Goal: Use online tool/utility: Utilize a website feature to perform a specific function

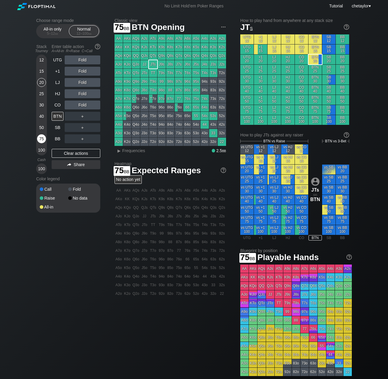
click at [44, 143] on div "75" at bounding box center [41, 138] width 9 height 9
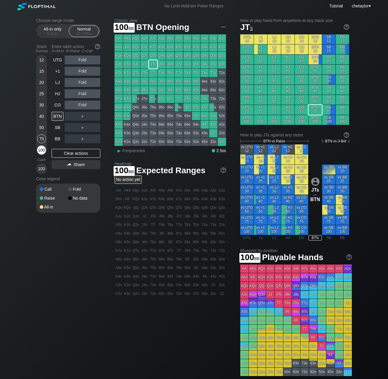
click at [42, 151] on div "100" at bounding box center [41, 149] width 9 height 9
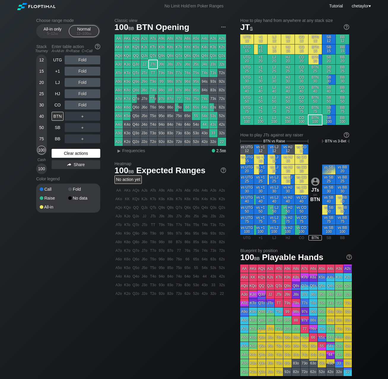
click at [65, 154] on div "Clear actions" at bounding box center [76, 153] width 49 height 9
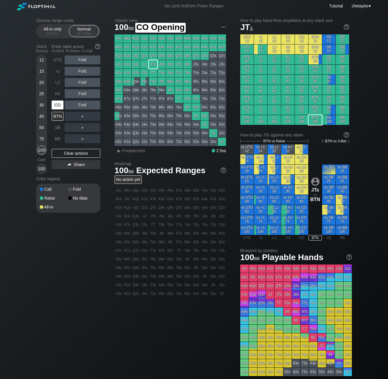
click at [55, 105] on div "CO" at bounding box center [58, 104] width 12 height 9
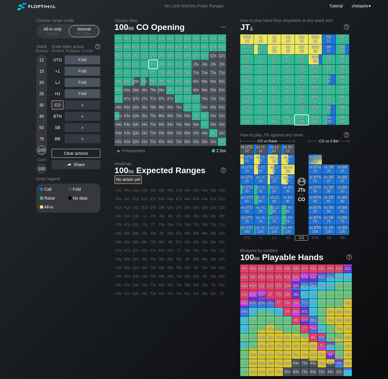
click at [12, 101] on div "Choose range mode All-in only 5 – 12 bb Normal 12 – 100 bb Stack Tourney Enter …" at bounding box center [194, 201] width 388 height 378
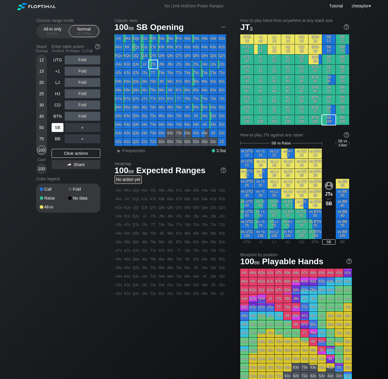
click at [57, 128] on div "SB" at bounding box center [58, 127] width 12 height 9
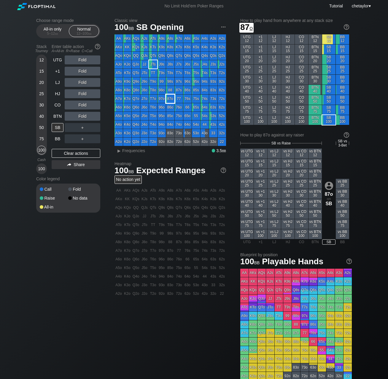
click at [172, 99] on div "87o" at bounding box center [170, 99] width 8 height 8
click at [83, 106] on div "R ✕" at bounding box center [83, 104] width 12 height 9
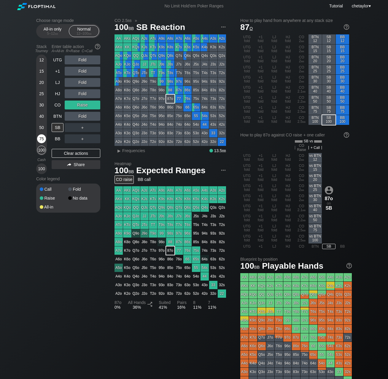
click at [43, 135] on div "75" at bounding box center [41, 138] width 9 height 9
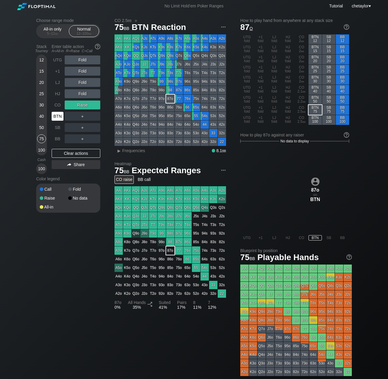
click at [54, 117] on div "BTN" at bounding box center [58, 116] width 12 height 9
click at [59, 152] on div "Clear actions" at bounding box center [76, 153] width 49 height 9
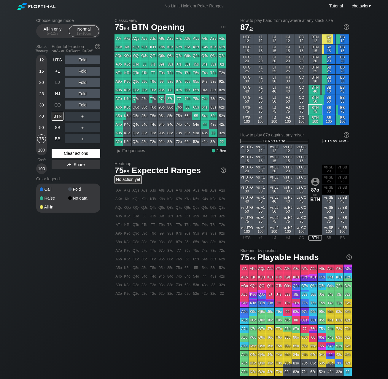
click at [59, 152] on div "Clear actions" at bounding box center [76, 153] width 49 height 9
click at [161, 39] on div "A9s" at bounding box center [161, 38] width 8 height 8
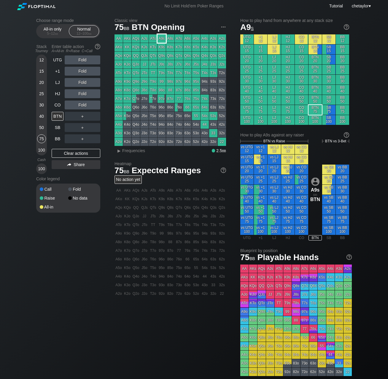
click at [161, 39] on div "A9s" at bounding box center [161, 38] width 8 height 8
click at [82, 105] on div "R ✕" at bounding box center [83, 104] width 12 height 9
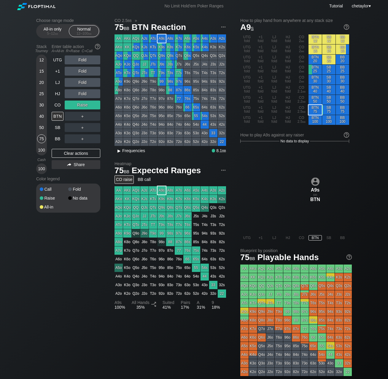
click at [124, 152] on span "Frequencies" at bounding box center [133, 150] width 23 height 5
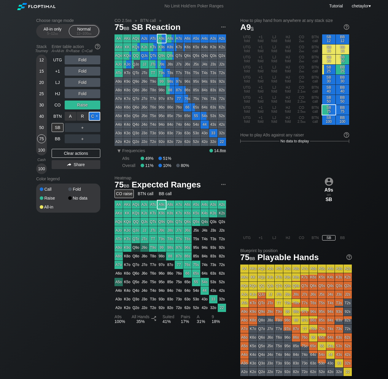
click at [96, 117] on div "C ✕" at bounding box center [95, 116] width 12 height 9
click at [80, 127] on div "R ✕" at bounding box center [83, 127] width 12 height 9
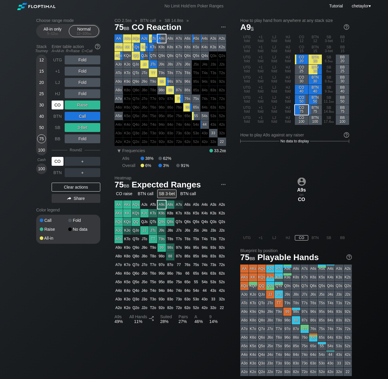
click at [58, 160] on div "CO" at bounding box center [58, 161] width 12 height 9
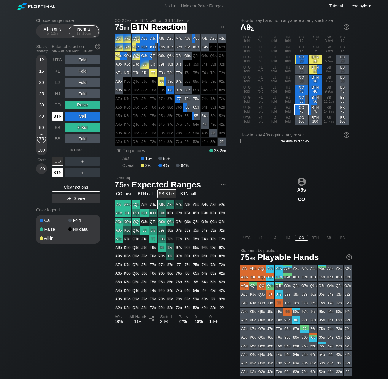
click at [58, 171] on div "BTN" at bounding box center [58, 172] width 12 height 9
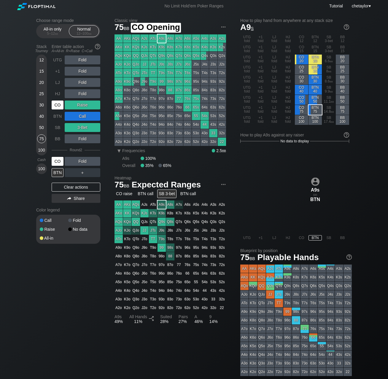
click at [55, 103] on div "CO" at bounding box center [58, 104] width 12 height 9
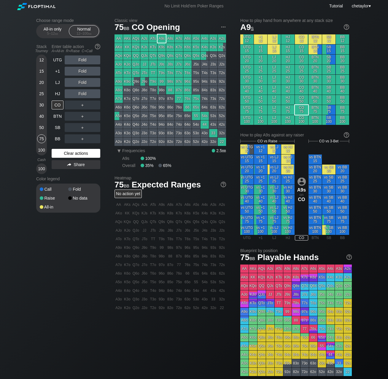
click at [72, 152] on div "Clear actions" at bounding box center [76, 153] width 49 height 9
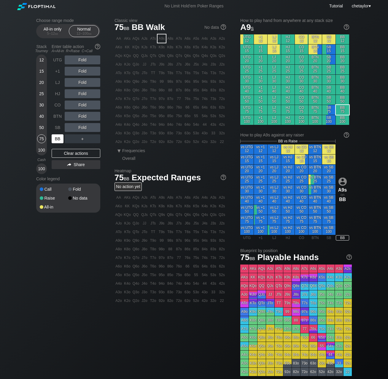
click at [57, 140] on div "BB" at bounding box center [58, 138] width 12 height 9
click at [61, 151] on div "Clear actions" at bounding box center [76, 153] width 49 height 9
click at [215, 56] on div "Q3s" at bounding box center [213, 56] width 8 height 8
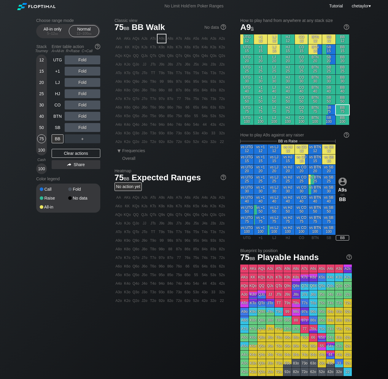
click at [215, 56] on div "Q3s" at bounding box center [213, 56] width 8 height 8
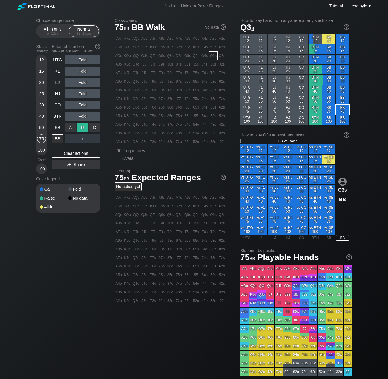
click at [83, 129] on div "R ✕" at bounding box center [83, 127] width 12 height 9
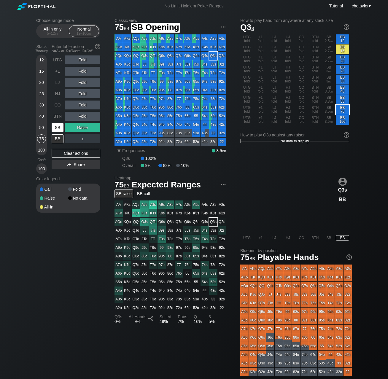
click at [59, 128] on div "SB" at bounding box center [58, 127] width 12 height 9
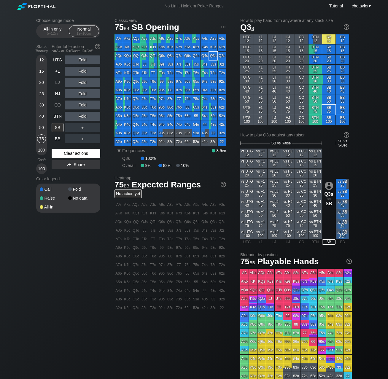
click at [64, 151] on div "Clear actions" at bounding box center [76, 153] width 49 height 9
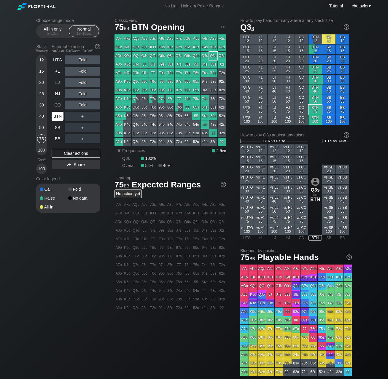
click at [58, 117] on div "BTN" at bounding box center [58, 116] width 12 height 9
click at [120, 98] on div "A7o" at bounding box center [118, 99] width 8 height 8
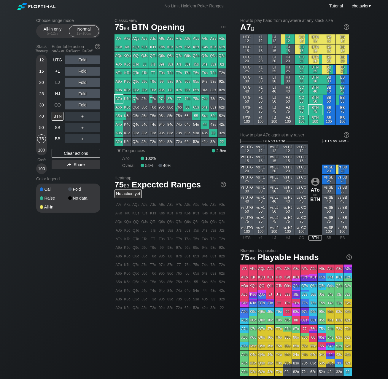
click at [120, 98] on div "A7o" at bounding box center [118, 99] width 8 height 8
click at [58, 104] on div "CO" at bounding box center [58, 104] width 12 height 9
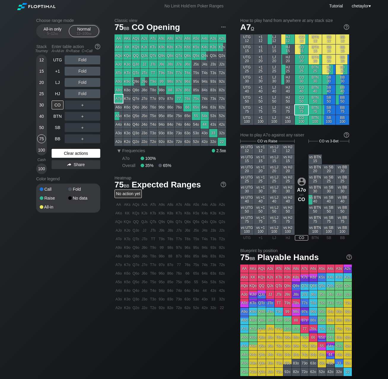
click at [66, 152] on div "Clear actions" at bounding box center [76, 153] width 49 height 9
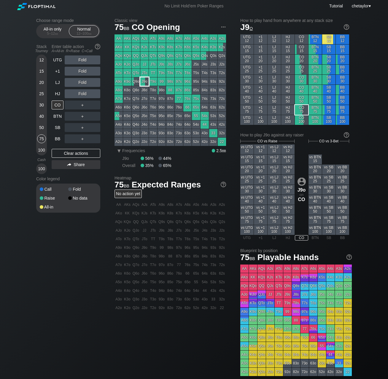
click at [145, 82] on div "J9o" at bounding box center [144, 81] width 8 height 8
click at [84, 105] on div "R ✕" at bounding box center [83, 104] width 12 height 9
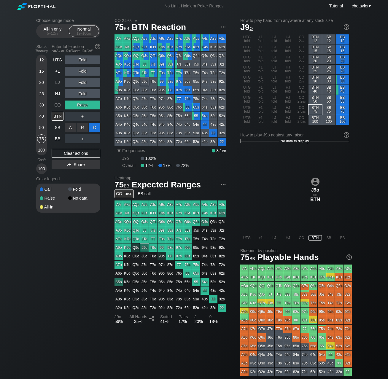
click at [93, 127] on div "C ✕" at bounding box center [95, 127] width 12 height 9
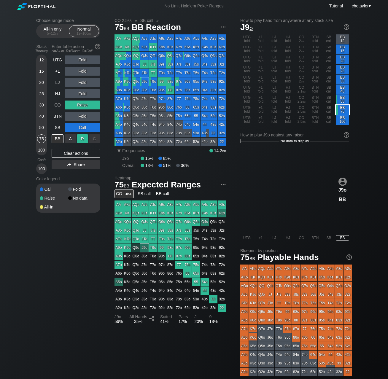
click at [81, 139] on div "R ✕" at bounding box center [83, 138] width 12 height 9
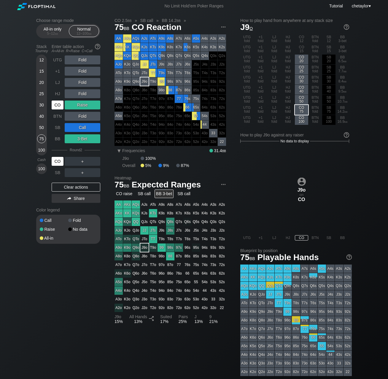
click at [58, 162] on div "CO" at bounding box center [58, 161] width 12 height 9
click at [58, 141] on div "BB" at bounding box center [58, 138] width 12 height 9
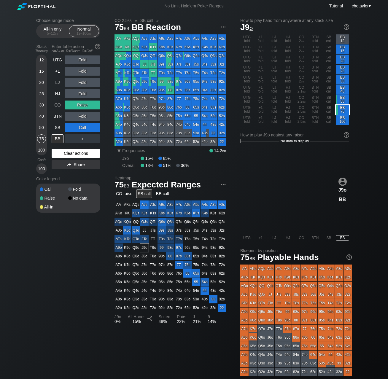
click at [70, 152] on div "Clear actions" at bounding box center [76, 153] width 49 height 9
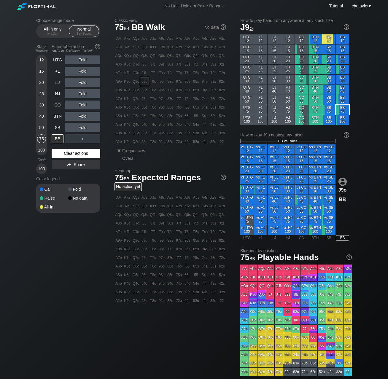
click at [70, 152] on div "Clear actions" at bounding box center [76, 153] width 49 height 9
click at [135, 81] on div "Q9o" at bounding box center [136, 81] width 8 height 8
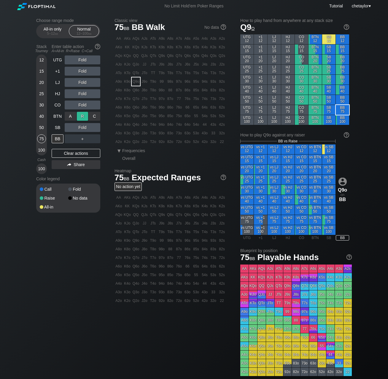
click at [83, 117] on div "R ✕" at bounding box center [83, 116] width 12 height 9
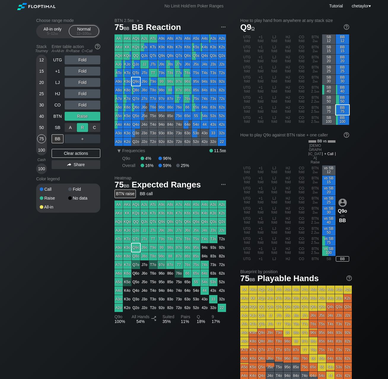
click at [83, 128] on div "R ✕" at bounding box center [83, 127] width 12 height 9
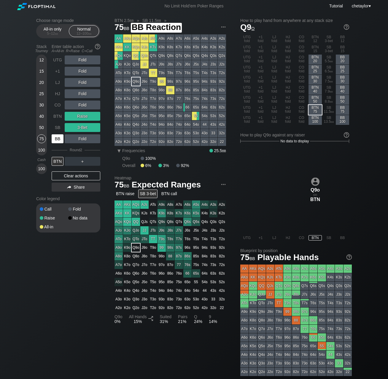
click at [57, 139] on div "BB" at bounding box center [58, 138] width 12 height 9
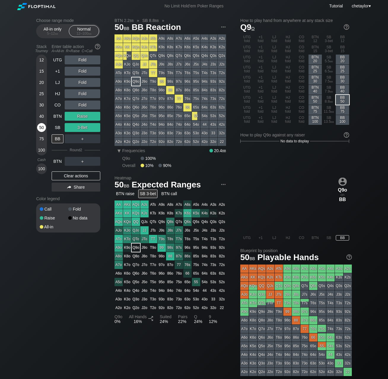
click at [39, 126] on div "50" at bounding box center [41, 127] width 9 height 9
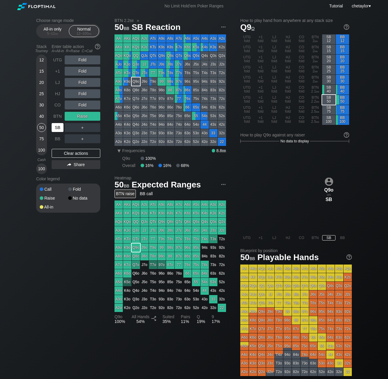
click at [57, 126] on div "SB" at bounding box center [58, 127] width 12 height 9
click at [74, 152] on div "Clear actions" at bounding box center [76, 153] width 49 height 9
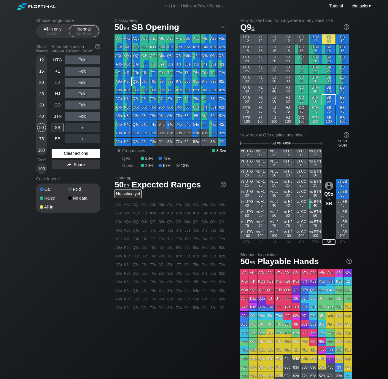
click at [74, 152] on div "Clear actions" at bounding box center [76, 153] width 49 height 9
click at [170, 125] on div "84o" at bounding box center [170, 124] width 8 height 8
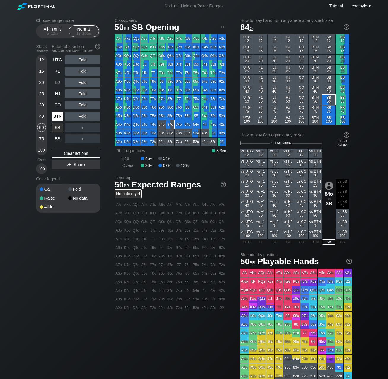
click at [58, 119] on div "BTN" at bounding box center [58, 116] width 12 height 9
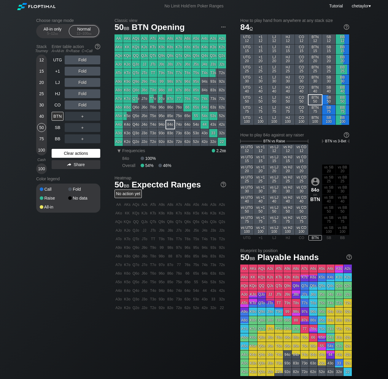
click at [69, 152] on div "Clear actions" at bounding box center [76, 153] width 49 height 9
click at [129, 98] on div "K7o" at bounding box center [127, 99] width 8 height 8
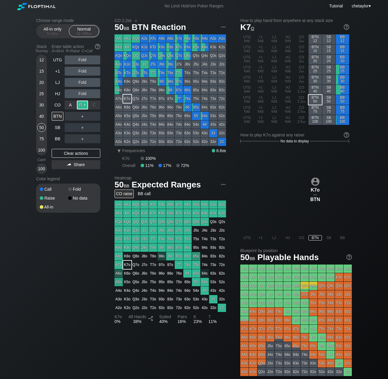
click at [84, 105] on div "R ✕" at bounding box center [83, 104] width 12 height 9
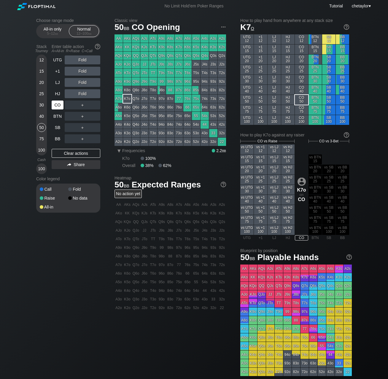
click at [59, 104] on div "CO" at bounding box center [58, 104] width 12 height 9
click at [71, 153] on div "Clear actions" at bounding box center [76, 153] width 49 height 9
click at [136, 82] on div "Q9o" at bounding box center [136, 81] width 8 height 8
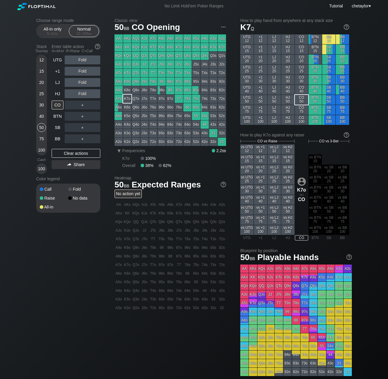
click at [136, 82] on div "Q9o" at bounding box center [136, 81] width 8 height 8
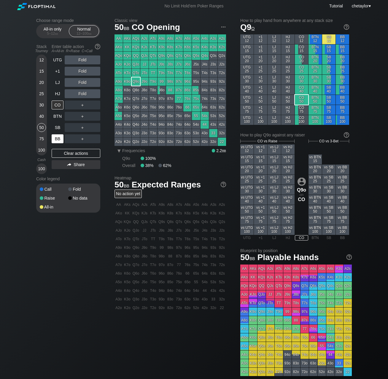
click at [60, 141] on div "BB" at bounding box center [58, 138] width 12 height 9
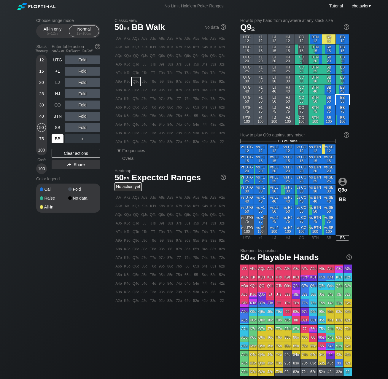
click at [60, 141] on div "BB" at bounding box center [58, 138] width 12 height 9
click at [63, 152] on div "Clear actions" at bounding box center [76, 153] width 49 height 9
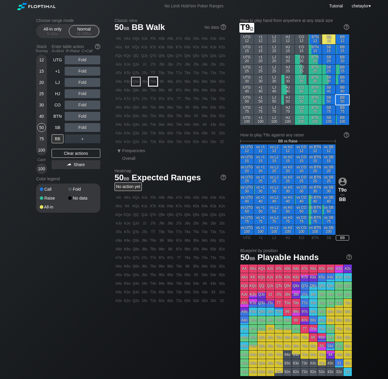
click at [155, 83] on div "T9o" at bounding box center [153, 81] width 8 height 8
click at [95, 127] on div "C ✕" at bounding box center [95, 127] width 12 height 9
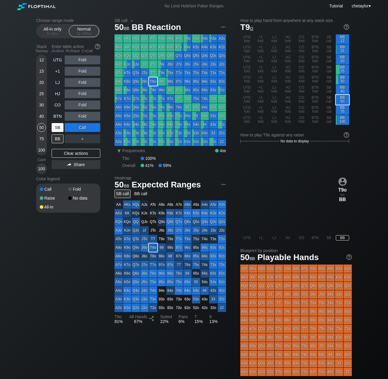
click at [58, 124] on div "SB" at bounding box center [58, 127] width 12 height 9
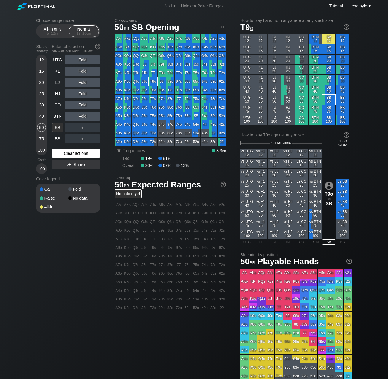
click at [70, 153] on div "Clear actions" at bounding box center [76, 153] width 49 height 9
click at [60, 115] on div "BTN" at bounding box center [58, 116] width 12 height 9
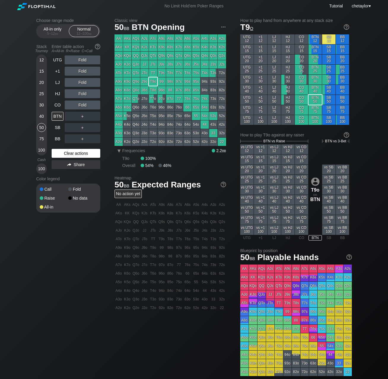
click at [67, 153] on div "Clear actions" at bounding box center [76, 153] width 49 height 9
click at [120, 55] on div "AQo" at bounding box center [118, 56] width 8 height 8
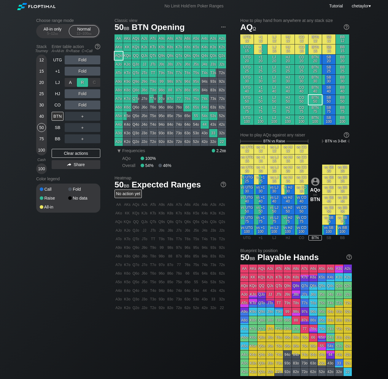
click at [83, 84] on div "R ✕" at bounding box center [83, 82] width 12 height 9
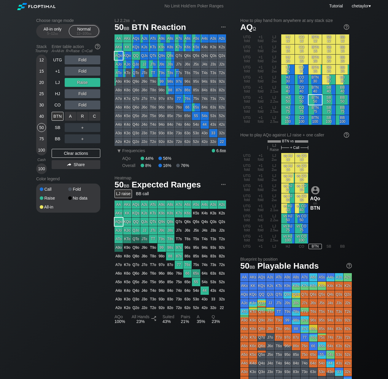
click at [95, 116] on div "C ✕" at bounding box center [95, 116] width 12 height 9
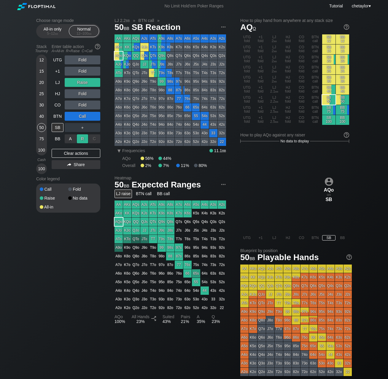
click at [82, 137] on div "R ✕" at bounding box center [83, 138] width 12 height 9
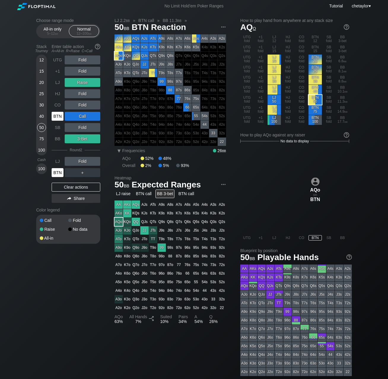
click at [59, 171] on div "BTN" at bounding box center [58, 172] width 12 height 9
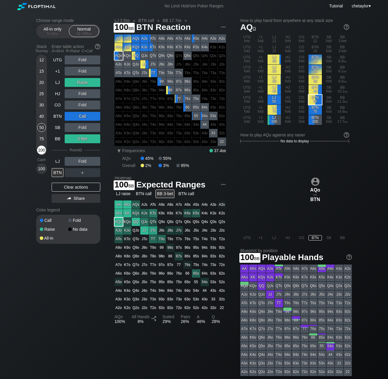
click at [42, 150] on div "100" at bounding box center [41, 149] width 9 height 9
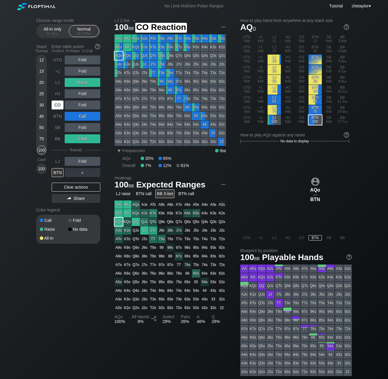
click at [59, 105] on div "CO" at bounding box center [58, 104] width 12 height 9
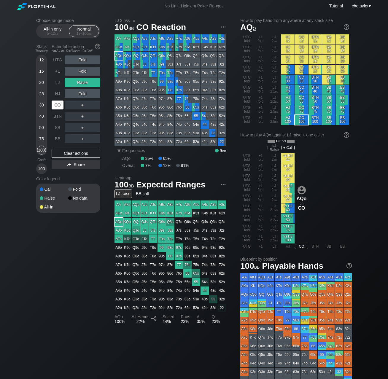
click at [59, 105] on div "CO" at bounding box center [58, 104] width 12 height 9
click at [75, 153] on div "Clear actions" at bounding box center [76, 153] width 49 height 9
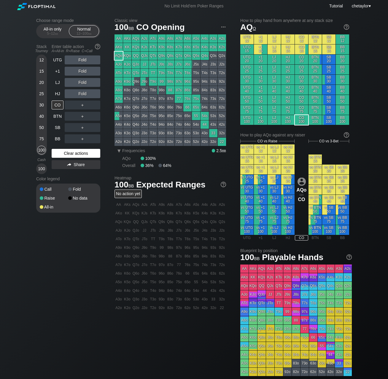
click at [75, 153] on div "Clear actions" at bounding box center [76, 153] width 49 height 9
click at [44, 139] on div "75" at bounding box center [41, 138] width 9 height 9
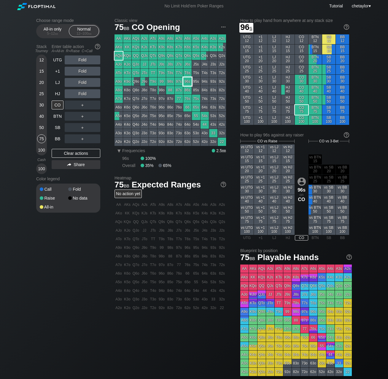
click at [186, 81] on div "96s" at bounding box center [187, 81] width 8 height 8
click at [55, 95] on div "HJ" at bounding box center [58, 93] width 12 height 9
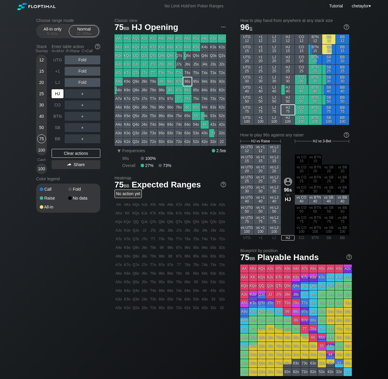
click at [55, 95] on div "HJ" at bounding box center [58, 93] width 12 height 9
click at [66, 153] on div "Clear actions" at bounding box center [76, 153] width 49 height 9
click at [54, 139] on div "BB" at bounding box center [58, 138] width 12 height 9
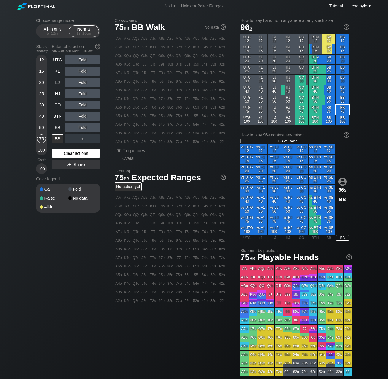
click at [64, 153] on div "Clear actions" at bounding box center [76, 153] width 49 height 9
click at [212, 47] on div "K3s" at bounding box center [213, 47] width 8 height 8
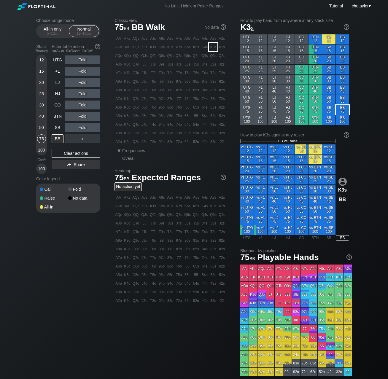
click at [212, 47] on div "K3s" at bounding box center [213, 47] width 8 height 8
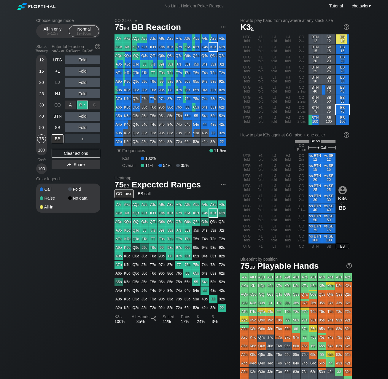
click at [83, 105] on div "R ✕" at bounding box center [83, 104] width 12 height 9
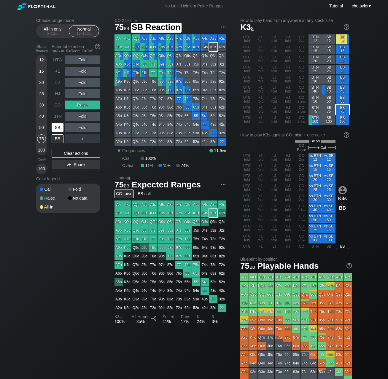
click at [57, 125] on div "SB" at bounding box center [58, 127] width 12 height 9
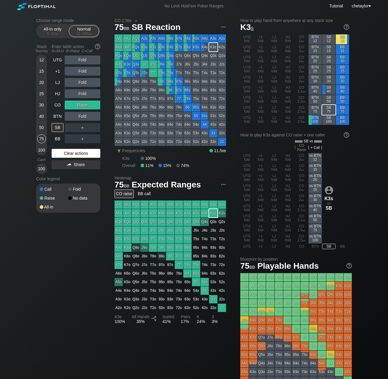
click at [65, 152] on div "Clear actions" at bounding box center [76, 153] width 49 height 9
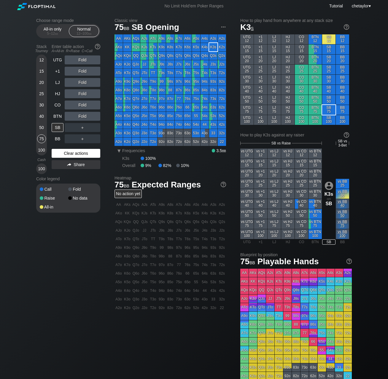
click at [65, 152] on div "Clear actions" at bounding box center [76, 153] width 49 height 9
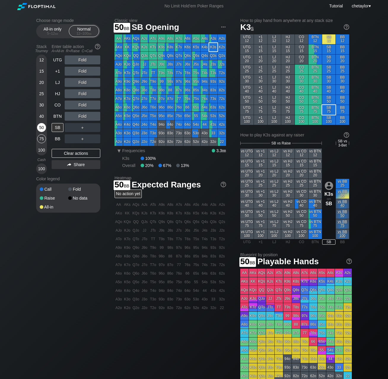
click at [42, 125] on div "50" at bounding box center [41, 127] width 9 height 9
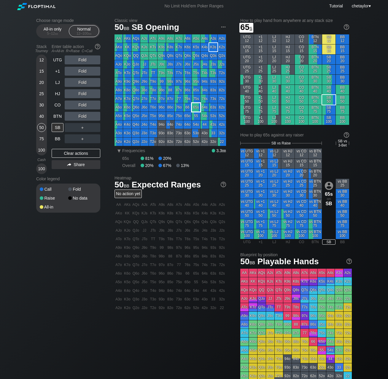
click at [195, 108] on div "65s" at bounding box center [196, 107] width 8 height 8
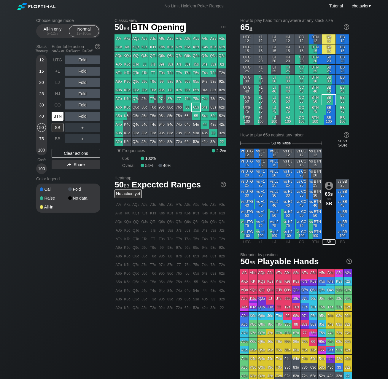
click at [61, 116] on div "BTN" at bounding box center [58, 116] width 12 height 9
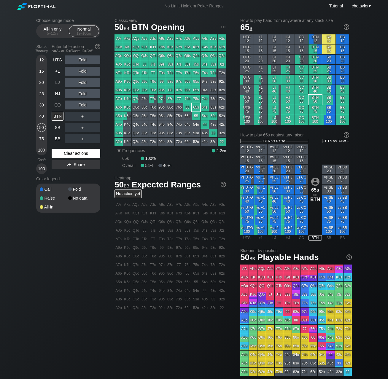
click at [68, 152] on div "Clear actions" at bounding box center [76, 153] width 49 height 9
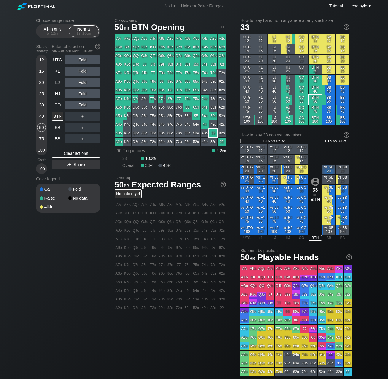
click at [210, 132] on div "33" at bounding box center [213, 133] width 8 height 8
click at [86, 94] on div "R ✕" at bounding box center [83, 93] width 12 height 9
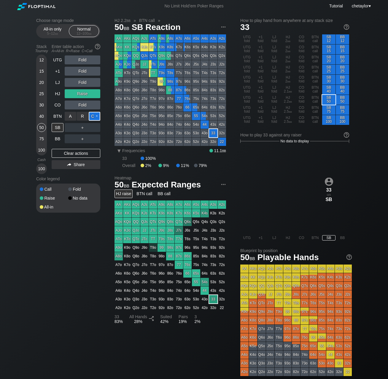
click at [97, 116] on div "C ✕" at bounding box center [95, 116] width 12 height 9
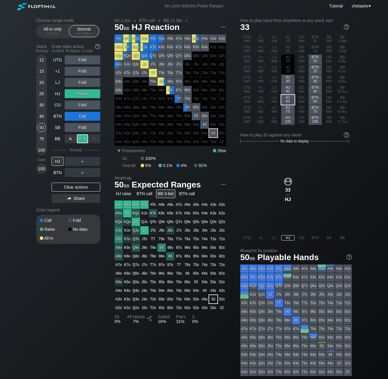
click at [81, 139] on div "R ✕" at bounding box center [83, 138] width 12 height 9
click at [58, 161] on div "HJ" at bounding box center [58, 161] width 12 height 9
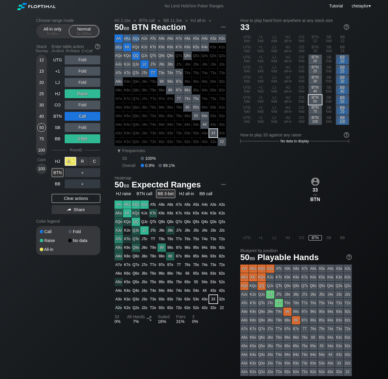
click at [70, 161] on div "A ✕" at bounding box center [71, 161] width 12 height 9
click at [59, 172] on div "BTN" at bounding box center [58, 172] width 12 height 9
click at [58, 107] on div "CO" at bounding box center [58, 104] width 12 height 9
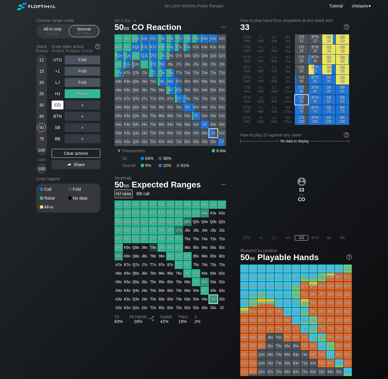
click at [58, 107] on div "CO" at bounding box center [58, 104] width 12 height 9
click at [68, 152] on div "Clear actions" at bounding box center [76, 153] width 49 height 9
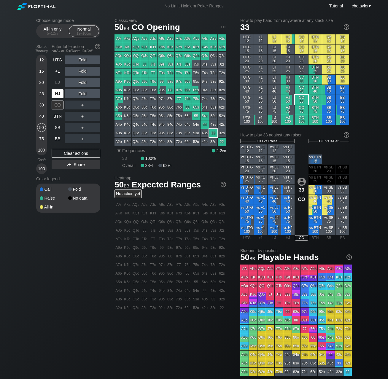
click at [59, 94] on div "HJ" at bounding box center [58, 93] width 12 height 9
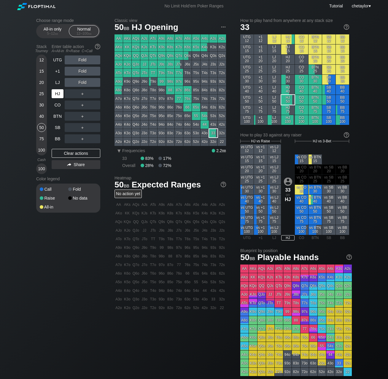
click at [59, 94] on div "HJ" at bounding box center [58, 93] width 12 height 9
click at [59, 140] on div "BB" at bounding box center [58, 138] width 12 height 9
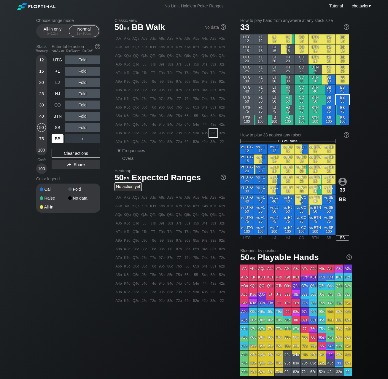
click at [59, 140] on div "BB" at bounding box center [58, 138] width 12 height 9
click at [62, 153] on div "Clear actions" at bounding box center [76, 153] width 49 height 9
click at [128, 72] on div "KTo" at bounding box center [127, 73] width 8 height 8
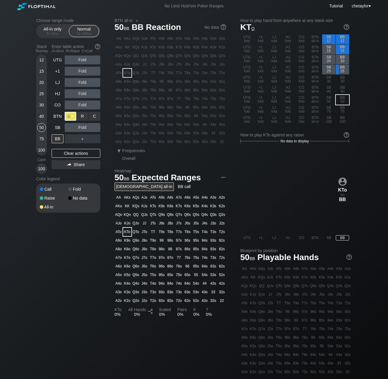
click at [71, 117] on div "A ✕" at bounding box center [71, 116] width 12 height 9
click at [70, 116] on div "A ✕" at bounding box center [71, 116] width 12 height 9
click at [68, 118] on div "A ✕" at bounding box center [71, 116] width 12 height 9
click at [94, 129] on div "C ✕" at bounding box center [95, 127] width 12 height 9
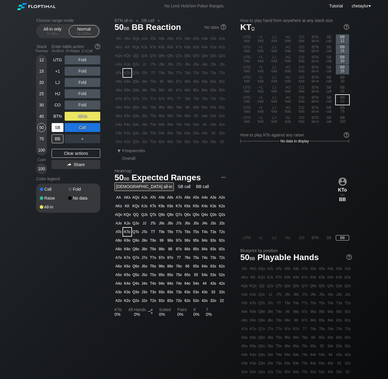
click at [57, 127] on div "SB" at bounding box center [58, 127] width 12 height 9
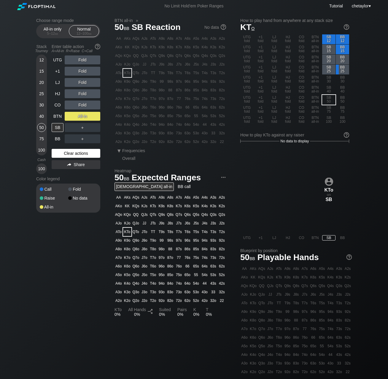
click at [64, 156] on div "Clear actions" at bounding box center [76, 153] width 49 height 9
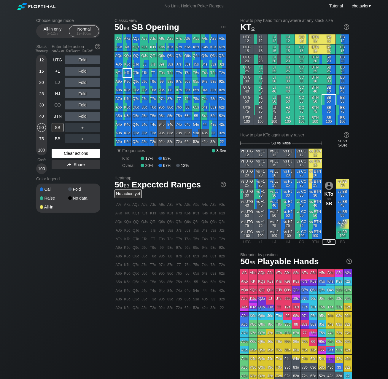
click at [64, 154] on div "Clear actions" at bounding box center [76, 153] width 49 height 9
click at [204, 54] on div "Q4s" at bounding box center [204, 56] width 8 height 8
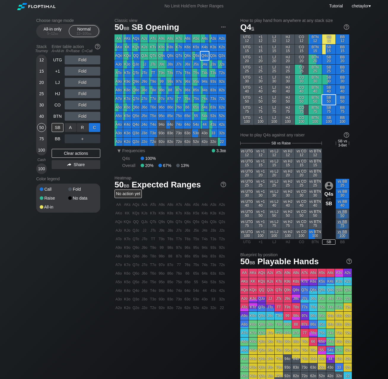
click at [94, 127] on div "C ✕" at bounding box center [95, 127] width 12 height 9
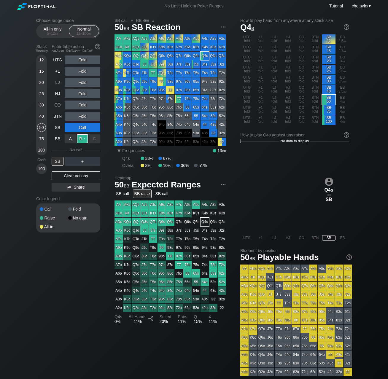
click at [84, 137] on div "R ✕" at bounding box center [83, 138] width 12 height 9
click at [59, 161] on div "SB" at bounding box center [58, 161] width 12 height 9
click at [58, 116] on div "BTN" at bounding box center [58, 116] width 12 height 9
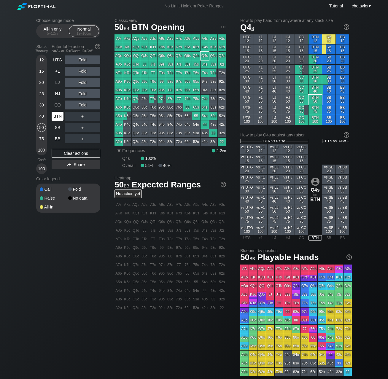
click at [58, 116] on div "BTN" at bounding box center [58, 116] width 12 height 9
click at [73, 153] on div "Clear actions" at bounding box center [76, 153] width 49 height 9
click at [168, 90] on div "88" at bounding box center [170, 90] width 8 height 8
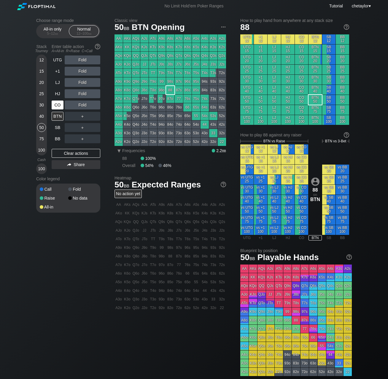
click at [58, 104] on div "CO" at bounding box center [58, 104] width 12 height 9
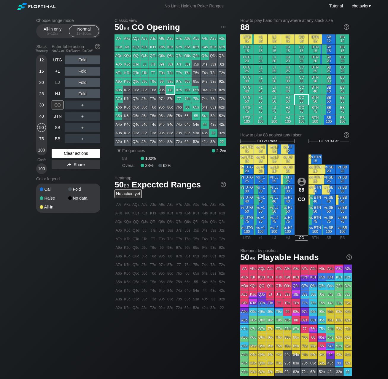
click at [63, 153] on div "Clear actions" at bounding box center [76, 153] width 49 height 9
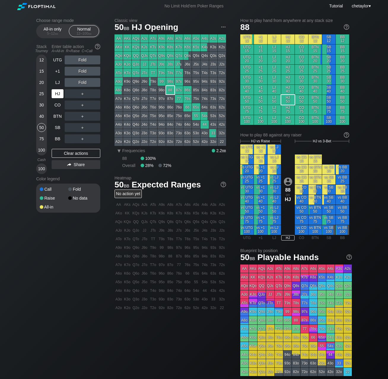
click at [56, 95] on div "HJ" at bounding box center [58, 93] width 12 height 9
click at [68, 154] on div "Clear actions" at bounding box center [76, 153] width 49 height 9
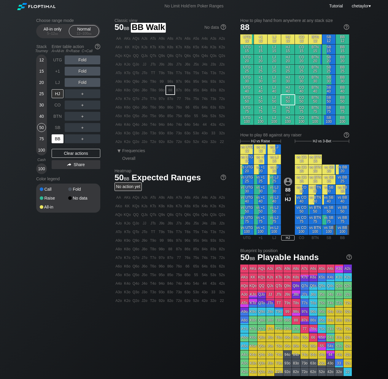
click at [55, 139] on div "BB" at bounding box center [58, 138] width 12 height 9
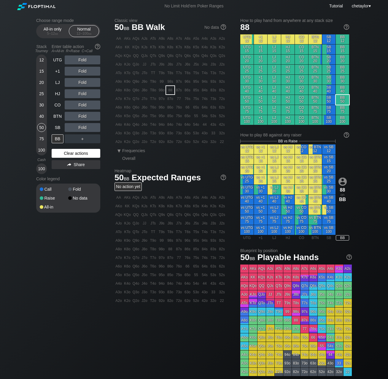
click at [63, 153] on div "Clear actions" at bounding box center [76, 153] width 49 height 9
click at [179, 132] on div "73o" at bounding box center [179, 133] width 8 height 8
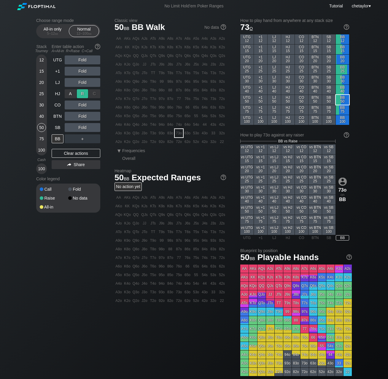
click at [84, 93] on div "R ✕" at bounding box center [83, 93] width 12 height 9
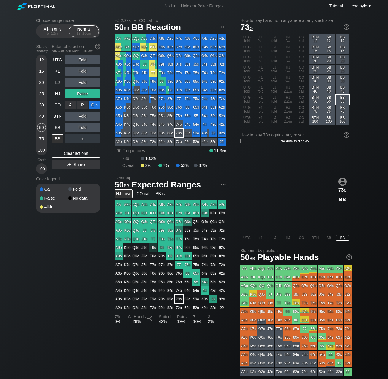
click at [95, 103] on div "C ✕" at bounding box center [95, 104] width 12 height 9
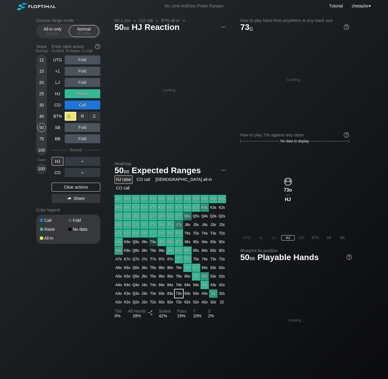
click at [69, 115] on div "A ✕" at bounding box center [71, 116] width 12 height 9
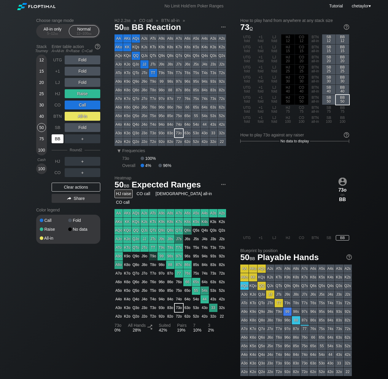
click at [59, 136] on div "BB" at bounding box center [58, 138] width 12 height 9
click at [55, 126] on div "SB" at bounding box center [58, 127] width 12 height 9
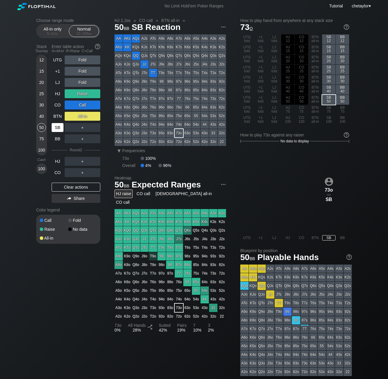
click at [55, 126] on div "SB" at bounding box center [58, 127] width 12 height 9
click at [73, 186] on div "Clear actions" at bounding box center [76, 187] width 49 height 9
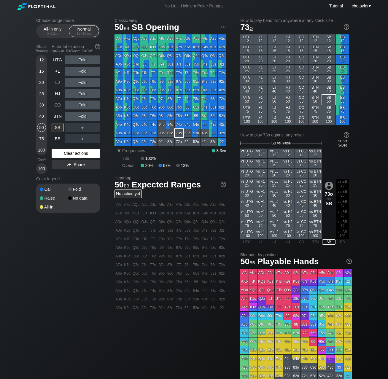
click at [73, 186] on div "Call Fold Raise No data All-in" at bounding box center [68, 197] width 64 height 29
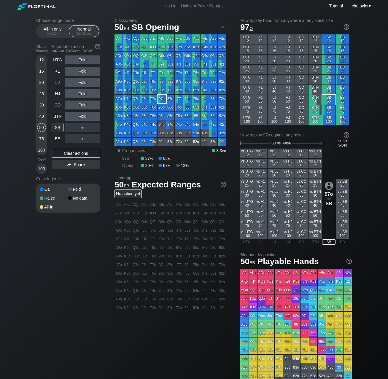
click at [162, 100] on div "97o" at bounding box center [161, 99] width 8 height 8
click at [57, 116] on div "BTN" at bounding box center [58, 116] width 12 height 9
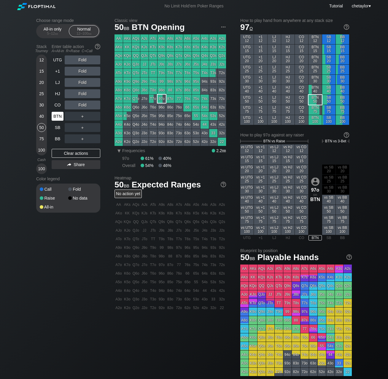
click at [57, 116] on div "BTN" at bounding box center [58, 116] width 12 height 9
click at [66, 153] on div "Clear actions" at bounding box center [76, 153] width 49 height 9
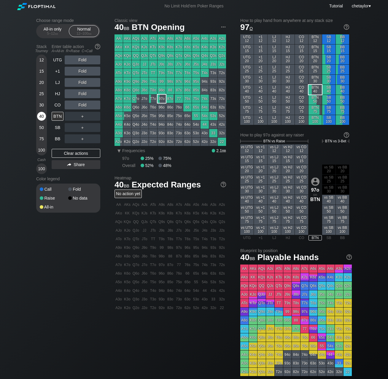
click at [39, 118] on div "40" at bounding box center [41, 116] width 9 height 9
click at [60, 107] on div "CO" at bounding box center [58, 104] width 12 height 9
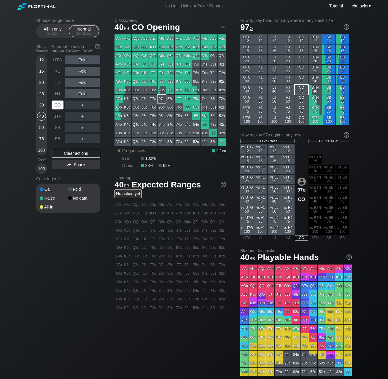
click at [60, 107] on div "CO" at bounding box center [58, 104] width 12 height 9
click at [55, 93] on div "HJ" at bounding box center [58, 93] width 12 height 9
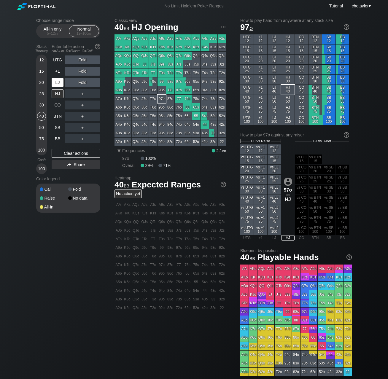
click at [59, 84] on div "LJ" at bounding box center [58, 82] width 12 height 9
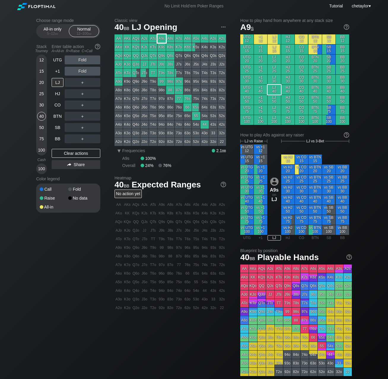
click at [161, 39] on div "A9s" at bounding box center [161, 38] width 8 height 8
click at [55, 139] on div "BB" at bounding box center [58, 138] width 12 height 9
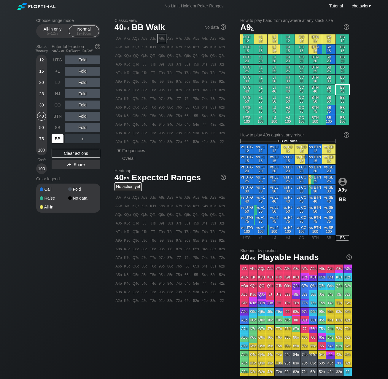
click at [55, 139] on div "BB" at bounding box center [58, 138] width 12 height 9
click at [71, 155] on div "Clear actions" at bounding box center [76, 153] width 49 height 9
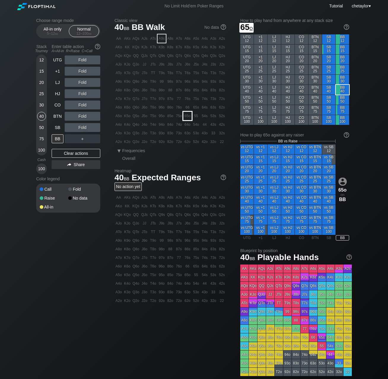
click at [186, 116] on div "65o" at bounding box center [187, 116] width 8 height 8
click at [84, 93] on div "R ✕" at bounding box center [83, 93] width 12 height 9
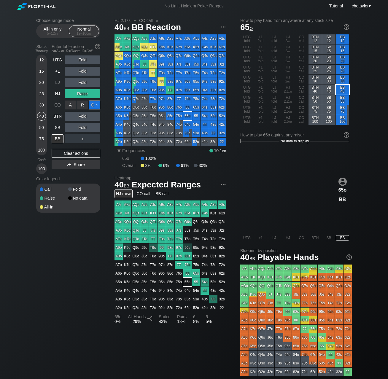
click at [97, 105] on div "C ✕" at bounding box center [95, 104] width 12 height 9
click at [67, 114] on div "A ✕" at bounding box center [71, 116] width 12 height 9
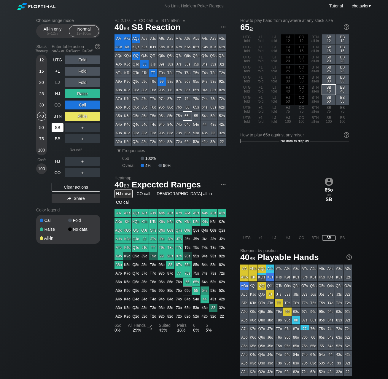
click at [57, 126] on div "SB" at bounding box center [58, 127] width 12 height 9
click at [63, 185] on div "Clear actions" at bounding box center [76, 187] width 49 height 9
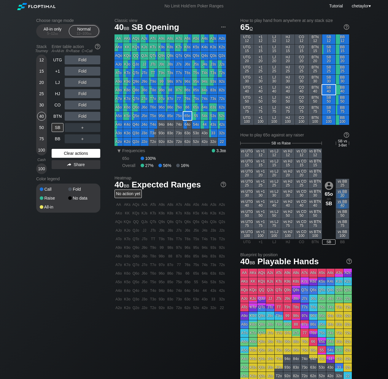
click at [63, 185] on div "Call Fold Raise No data All-in" at bounding box center [68, 197] width 64 height 29
click at [69, 151] on div "Clear actions" at bounding box center [76, 153] width 49 height 9
click at [44, 103] on div "30" at bounding box center [41, 104] width 9 height 9
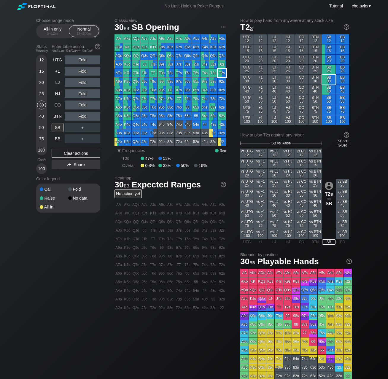
click at [219, 74] on div "T2s" at bounding box center [222, 73] width 8 height 8
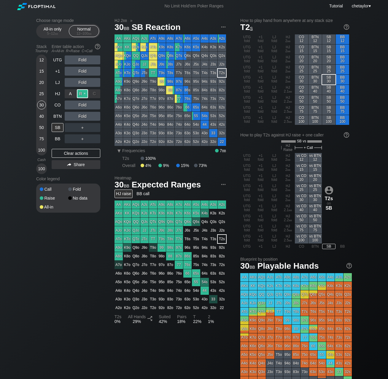
click at [83, 92] on div "R ✕" at bounding box center [83, 93] width 12 height 9
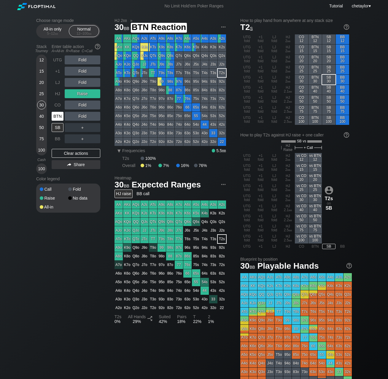
click at [60, 116] on div "BTN" at bounding box center [58, 116] width 12 height 9
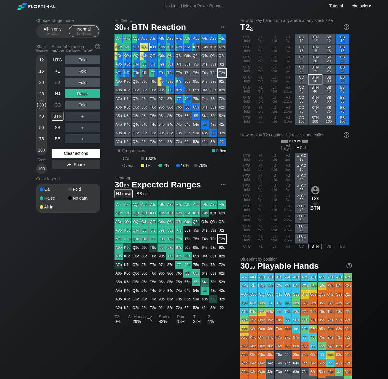
click at [71, 153] on div "Clear actions" at bounding box center [76, 153] width 49 height 9
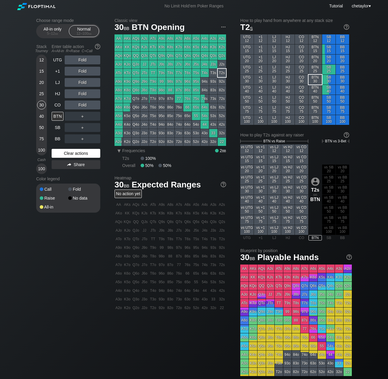
click at [71, 153] on div "Clear actions" at bounding box center [76, 153] width 49 height 9
click at [152, 56] on div "QTs" at bounding box center [153, 56] width 8 height 8
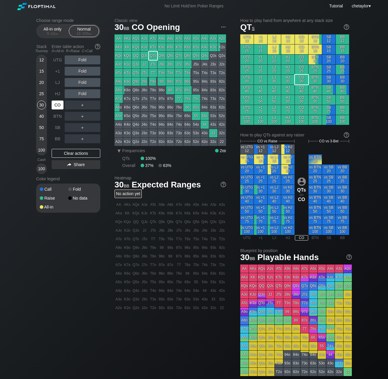
click at [59, 103] on div "CO" at bounding box center [58, 104] width 12 height 9
click at [72, 158] on div "UTG Fold +1 Fold LJ Fold HJ Fold CO ＋ BTN ＋ SB ＋ BB ＋ Clear actions Share" at bounding box center [76, 114] width 49 height 119
click at [72, 154] on div "Clear actions" at bounding box center [76, 153] width 49 height 9
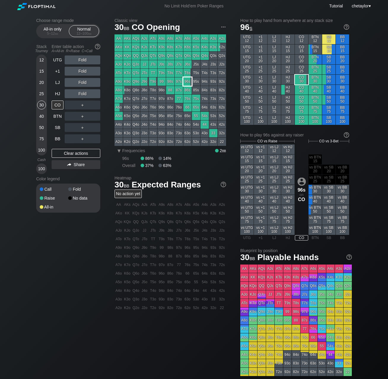
click at [187, 84] on div "96s" at bounding box center [187, 81] width 8 height 8
click at [55, 95] on div "HJ" at bounding box center [58, 93] width 12 height 9
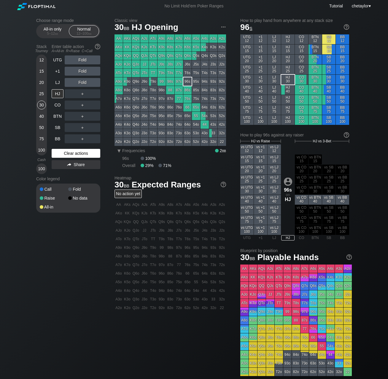
click at [67, 153] on div "Clear actions" at bounding box center [76, 153] width 49 height 9
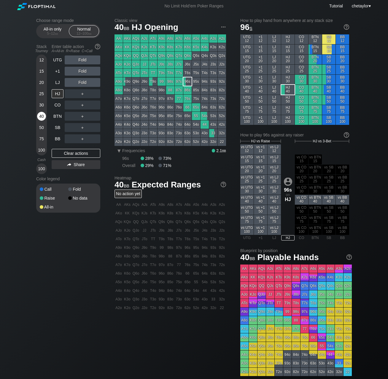
click at [41, 116] on div "40" at bounding box center [41, 116] width 9 height 9
click at [57, 138] on div "BB" at bounding box center [58, 138] width 12 height 9
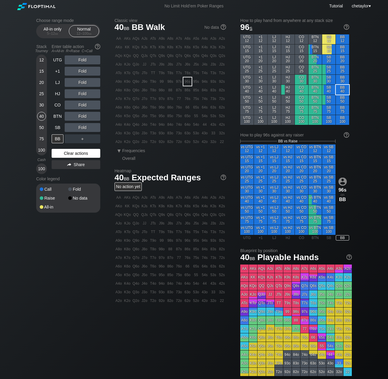
click at [68, 154] on div "Clear actions" at bounding box center [76, 153] width 49 height 9
click at [212, 74] on div "T3s" at bounding box center [213, 73] width 8 height 8
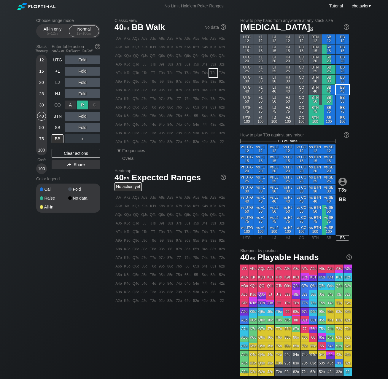
click at [81, 105] on div "R ✕" at bounding box center [83, 104] width 12 height 9
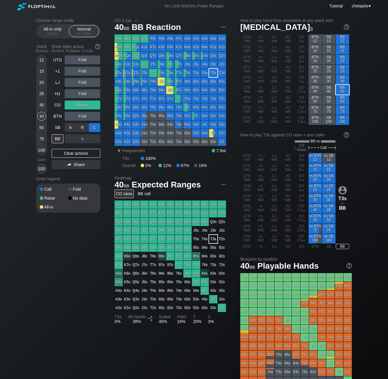
click at [97, 129] on div "C ✕" at bounding box center [95, 127] width 12 height 9
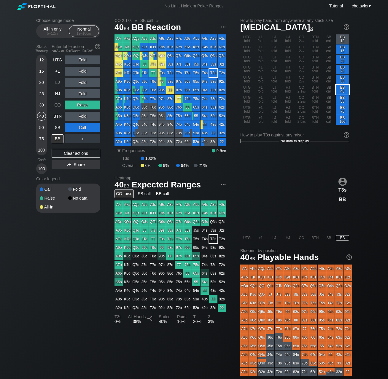
click at [41, 94] on div "25" at bounding box center [41, 93] width 9 height 9
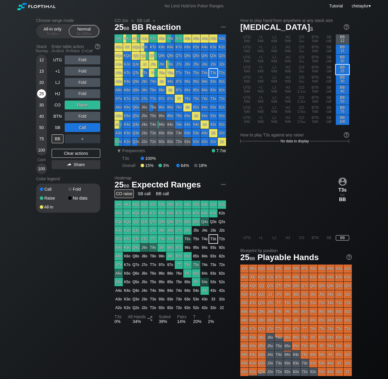
click at [41, 94] on div "25" at bounding box center [41, 93] width 9 height 9
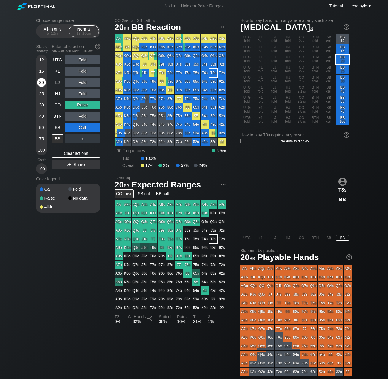
click at [42, 81] on div "20" at bounding box center [41, 82] width 9 height 9
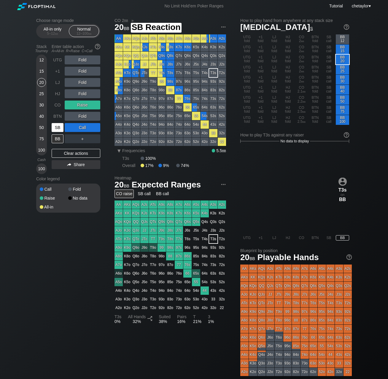
click at [59, 126] on div "SB" at bounding box center [58, 127] width 12 height 9
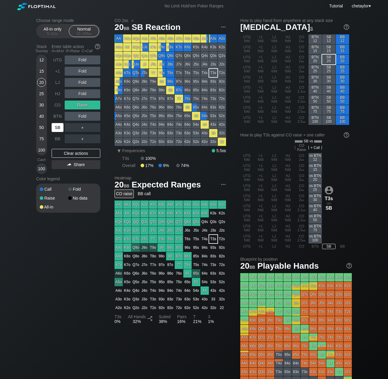
click at [59, 126] on div "SB" at bounding box center [58, 127] width 12 height 9
click at [69, 153] on div "Clear actions" at bounding box center [76, 153] width 49 height 9
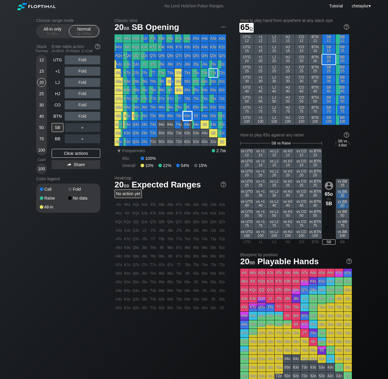
click at [187, 116] on div "65o" at bounding box center [187, 116] width 8 height 8
click at [57, 115] on div "BTN" at bounding box center [58, 116] width 12 height 9
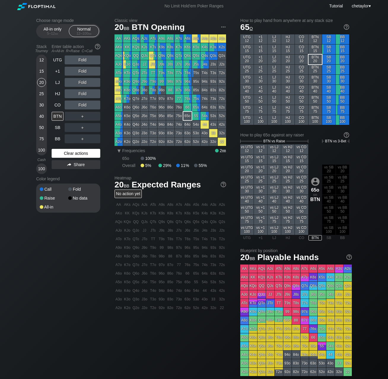
click at [73, 154] on div "Clear actions" at bounding box center [76, 153] width 49 height 9
click at [60, 105] on div "CO" at bounding box center [58, 104] width 12 height 9
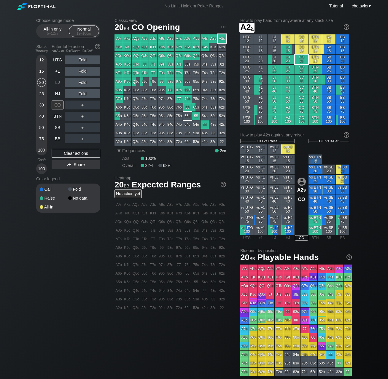
click at [220, 40] on div "A2s" at bounding box center [222, 38] width 8 height 8
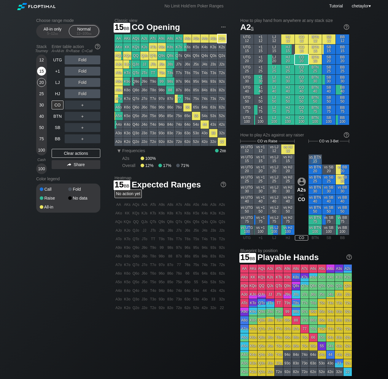
click at [40, 71] on div "15" at bounding box center [41, 71] width 9 height 9
click at [59, 104] on div "CO" at bounding box center [58, 104] width 12 height 9
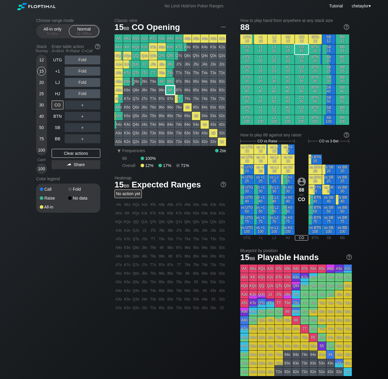
click at [169, 92] on div "88" at bounding box center [170, 90] width 8 height 8
click at [56, 31] on span "bb" at bounding box center [56, 33] width 3 height 4
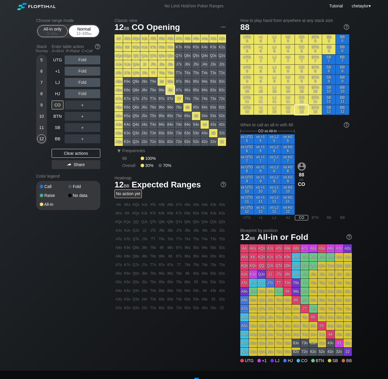
click at [81, 30] on div "Normal 12 – 100 bb" at bounding box center [83, 30] width 27 height 11
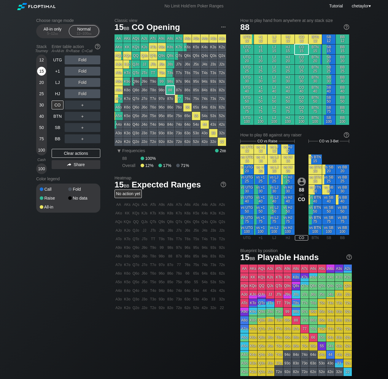
click at [41, 69] on div "15" at bounding box center [41, 71] width 9 height 9
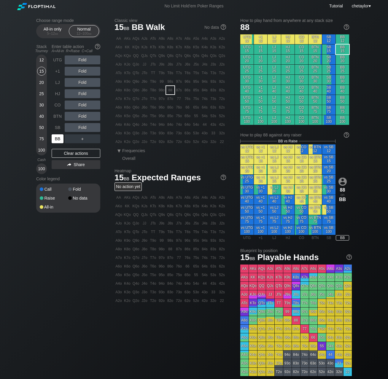
click at [57, 140] on div "BB" at bounding box center [58, 138] width 12 height 9
click at [62, 151] on div "Clear actions" at bounding box center [76, 153] width 49 height 9
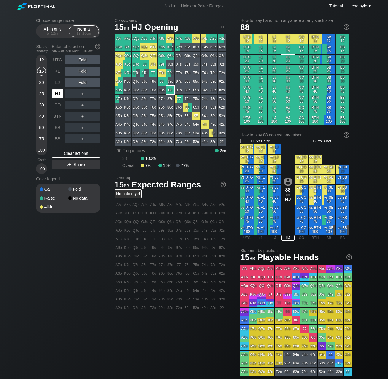
click at [59, 94] on div "HJ" at bounding box center [58, 93] width 12 height 9
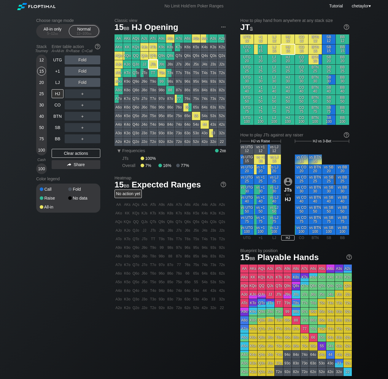
click at [152, 65] on div "JTs" at bounding box center [153, 64] width 8 height 8
click at [41, 106] on div "30" at bounding box center [41, 104] width 9 height 9
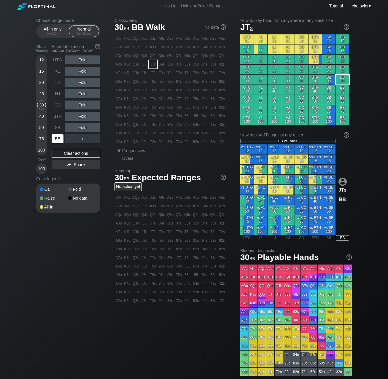
click at [56, 138] on div "BB" at bounding box center [58, 138] width 12 height 9
click at [71, 151] on div "Clear actions" at bounding box center [76, 153] width 49 height 9
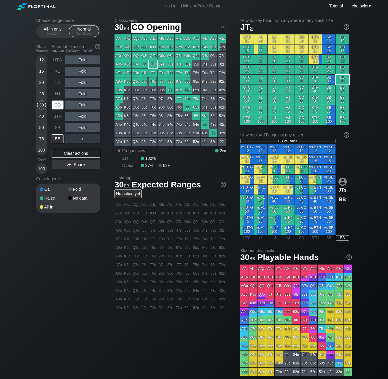
click at [58, 105] on div "CO" at bounding box center [58, 104] width 12 height 9
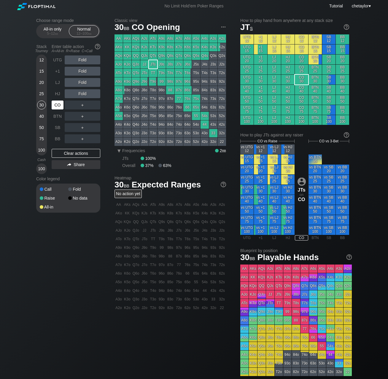
click at [58, 105] on div "CO" at bounding box center [58, 104] width 12 height 9
click at [74, 153] on div "Clear actions" at bounding box center [76, 153] width 49 height 9
click at [59, 96] on div "HJ" at bounding box center [58, 93] width 12 height 9
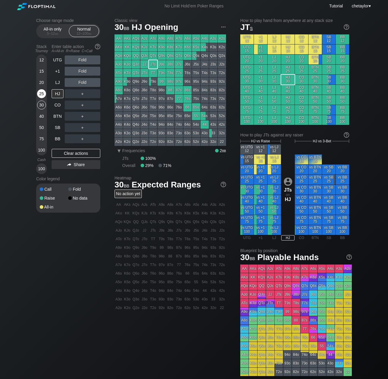
click at [42, 92] on div "25" at bounding box center [41, 93] width 9 height 9
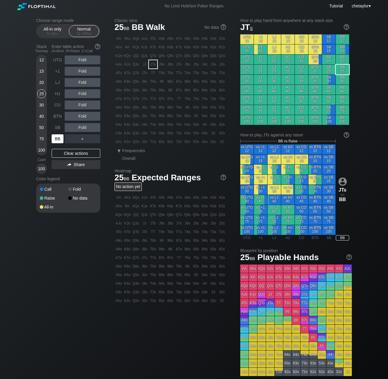
click at [58, 140] on div "BB" at bounding box center [58, 138] width 12 height 9
click at [65, 153] on div "Clear actions" at bounding box center [76, 153] width 49 height 9
click at [118, 141] on div "A2o" at bounding box center [118, 141] width 8 height 8
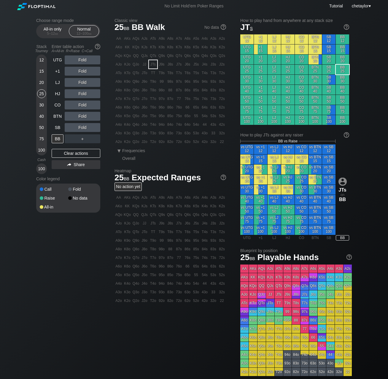
click at [118, 141] on div "A2o" at bounding box center [118, 141] width 8 height 8
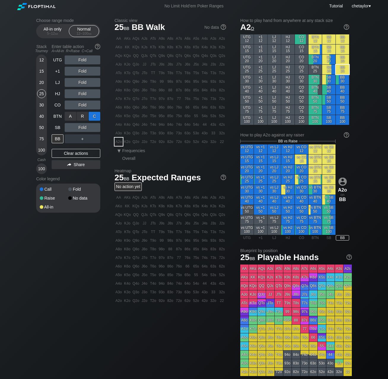
click at [97, 116] on div "C ✕" at bounding box center [95, 116] width 12 height 9
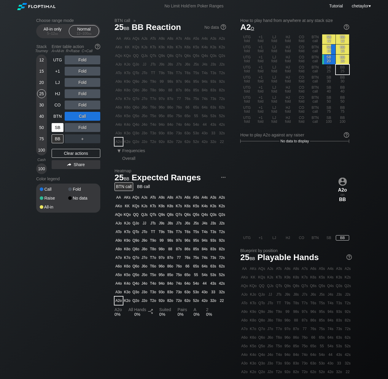
click at [56, 130] on div "SB" at bounding box center [58, 127] width 12 height 9
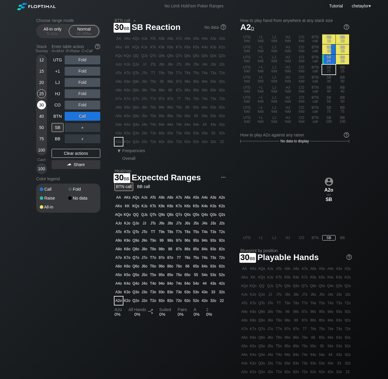
click at [41, 105] on div "30" at bounding box center [41, 104] width 9 height 9
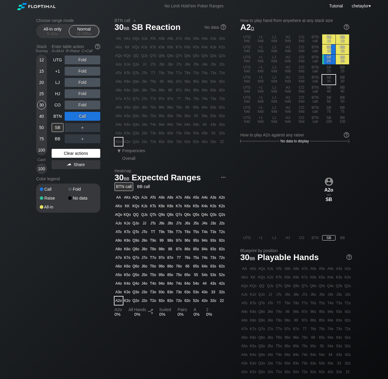
click at [70, 154] on div "Clear actions" at bounding box center [76, 153] width 49 height 9
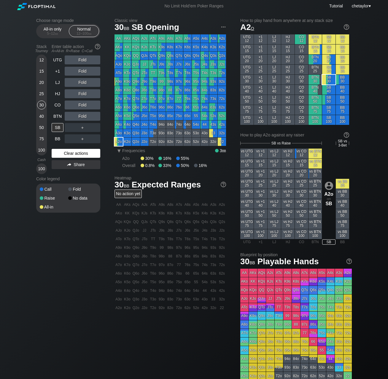
click at [70, 154] on div "Clear actions" at bounding box center [76, 153] width 49 height 9
click at [71, 153] on div "Clear actions" at bounding box center [76, 153] width 49 height 9
click at [56, 118] on div "BTN" at bounding box center [58, 116] width 12 height 9
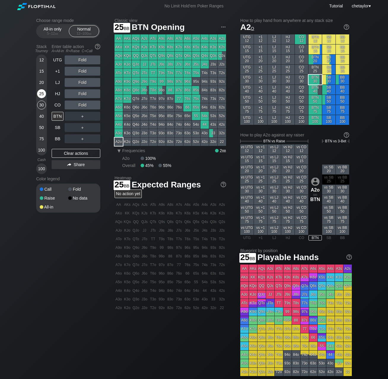
click at [41, 95] on div "25" at bounding box center [41, 93] width 9 height 9
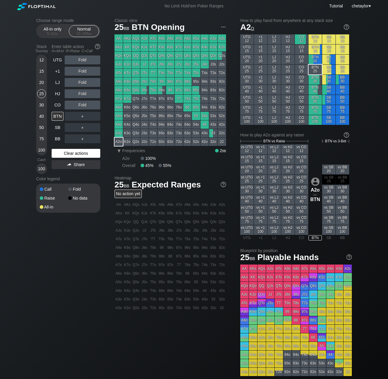
click at [64, 151] on div "Clear actions" at bounding box center [76, 153] width 49 height 9
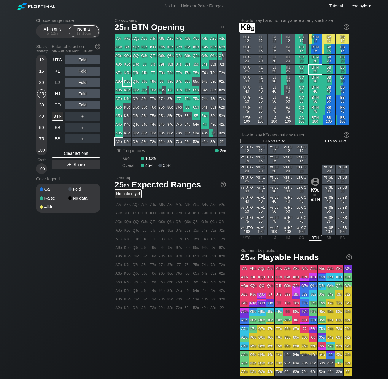
click at [127, 81] on div "K9o" at bounding box center [127, 81] width 8 height 8
click at [58, 108] on div "CO" at bounding box center [58, 104] width 12 height 9
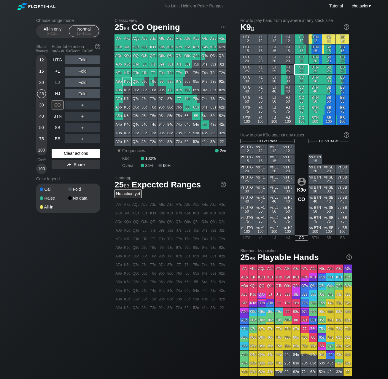
click at [66, 154] on div "Clear actions" at bounding box center [76, 153] width 49 height 9
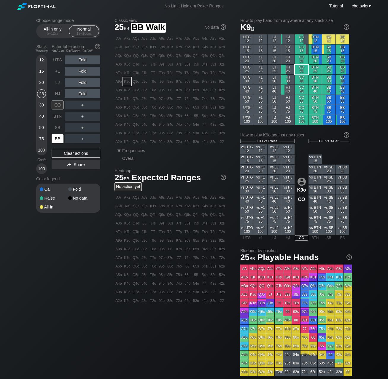
click at [57, 140] on div "BB" at bounding box center [58, 138] width 12 height 9
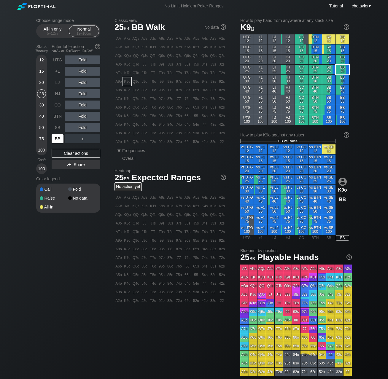
click at [57, 140] on div "BB" at bounding box center [58, 138] width 12 height 9
click at [70, 155] on div "Clear actions" at bounding box center [76, 153] width 49 height 9
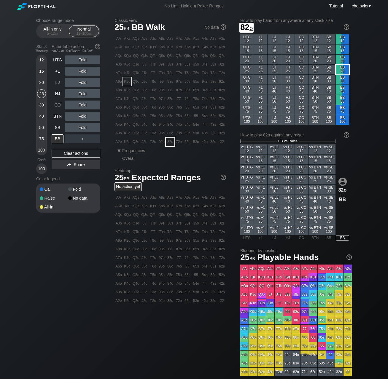
click at [169, 143] on div "82o" at bounding box center [170, 141] width 8 height 8
click at [69, 126] on div "A ✕" at bounding box center [71, 127] width 12 height 9
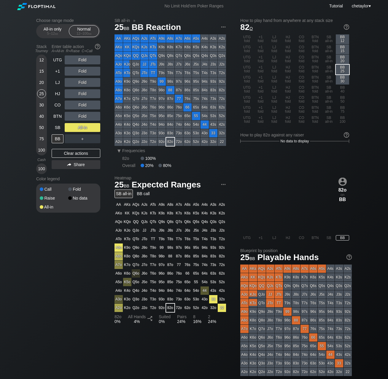
click at [43, 83] on div "20" at bounding box center [41, 82] width 9 height 9
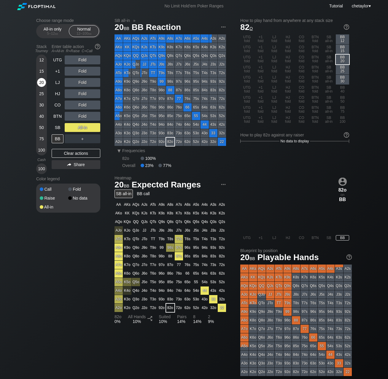
click at [43, 83] on div "20" at bounding box center [41, 82] width 9 height 9
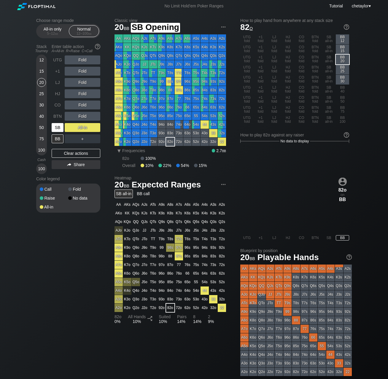
click at [57, 127] on div "SB" at bounding box center [58, 127] width 12 height 9
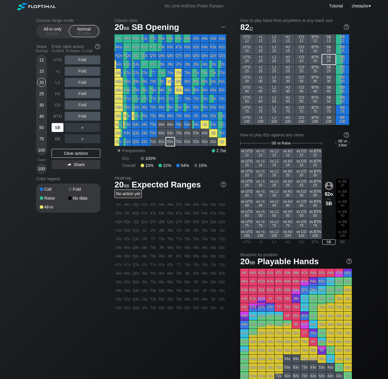
click at [57, 127] on div "SB" at bounding box center [58, 127] width 12 height 9
click at [65, 155] on div "Clear actions" at bounding box center [76, 153] width 49 height 9
click at [153, 109] on div "T6o" at bounding box center [153, 107] width 8 height 8
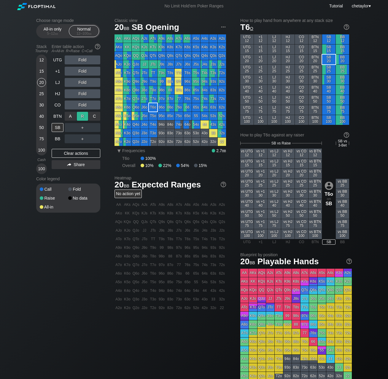
click at [83, 116] on div "R ✕" at bounding box center [83, 116] width 12 height 9
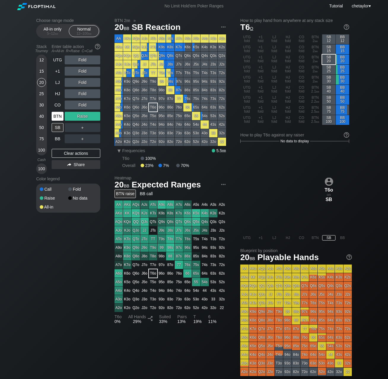
click at [58, 115] on div "BTN" at bounding box center [58, 116] width 12 height 9
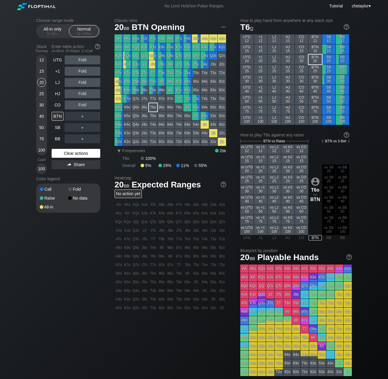
click at [70, 155] on div "Clear actions" at bounding box center [76, 153] width 49 height 9
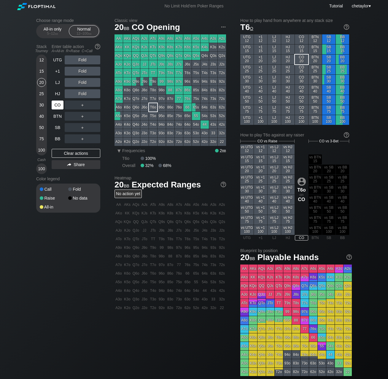
click at [55, 104] on div "CO" at bounding box center [58, 104] width 12 height 9
click at [60, 150] on div "Clear actions" at bounding box center [76, 153] width 49 height 9
click at [59, 79] on div "LJ" at bounding box center [58, 82] width 12 height 9
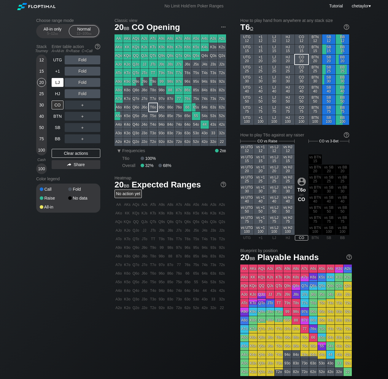
click at [59, 79] on div "LJ" at bounding box center [58, 82] width 12 height 9
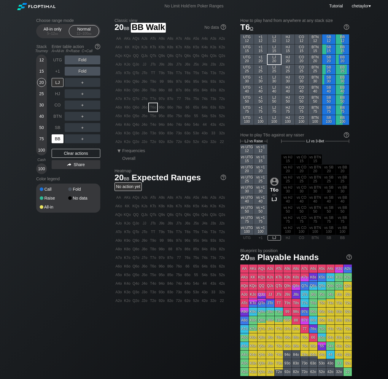
click at [55, 138] on div "BB" at bounding box center [58, 138] width 12 height 9
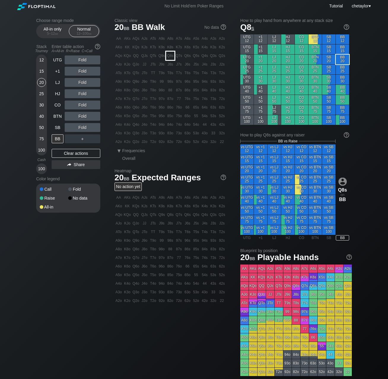
click at [169, 57] on div "Q8s" at bounding box center [170, 56] width 8 height 8
click at [69, 115] on div "A ✕" at bounding box center [71, 116] width 12 height 9
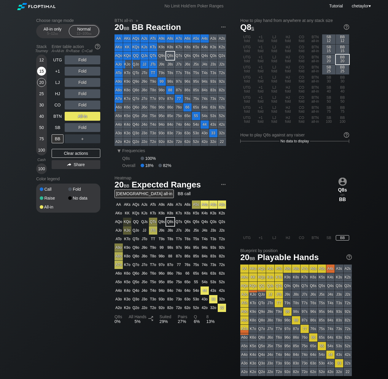
click at [42, 71] on div "15" at bounding box center [41, 71] width 9 height 9
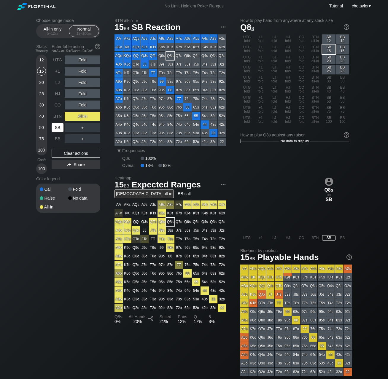
click at [57, 129] on div "SB" at bounding box center [58, 127] width 12 height 9
click at [67, 153] on div "Clear actions" at bounding box center [76, 153] width 49 height 9
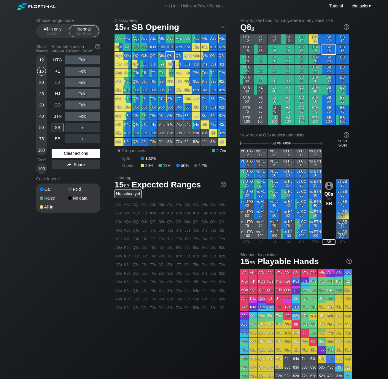
click at [67, 153] on div "Clear actions" at bounding box center [76, 153] width 49 height 9
click at [151, 135] on div "T3o" at bounding box center [153, 133] width 8 height 8
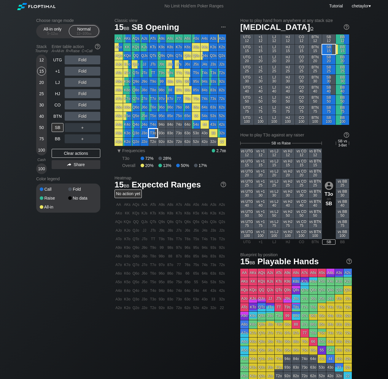
click at [151, 135] on div "T3o" at bounding box center [153, 133] width 8 height 8
click at [95, 129] on div "C ✕" at bounding box center [95, 127] width 12 height 9
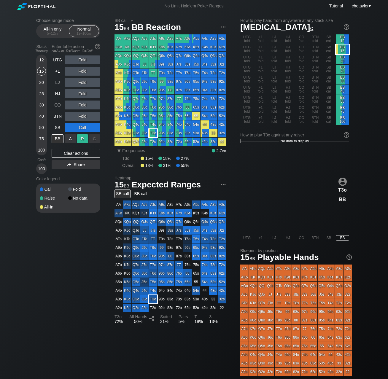
click at [82, 138] on div "R ✕" at bounding box center [83, 138] width 12 height 9
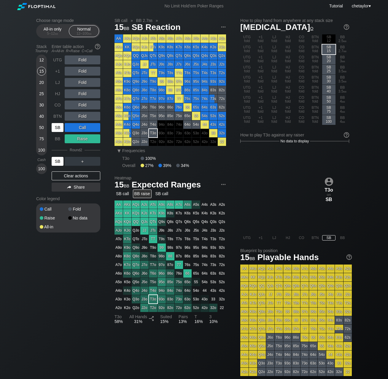
click at [57, 161] on div "SB" at bounding box center [58, 161] width 12 height 9
click at [57, 117] on div "BTN" at bounding box center [58, 116] width 12 height 9
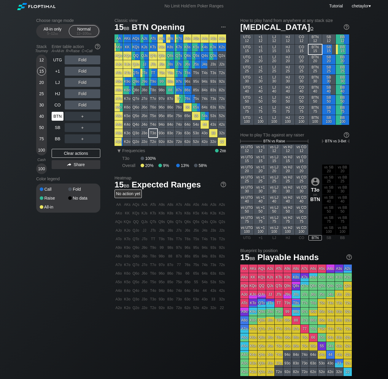
click at [57, 117] on div "BTN" at bounding box center [58, 116] width 12 height 9
click at [77, 151] on div "Clear actions" at bounding box center [76, 153] width 49 height 9
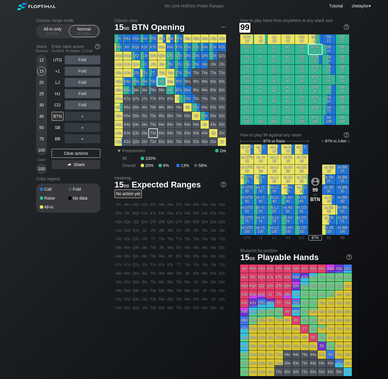
click at [160, 83] on div "99" at bounding box center [161, 81] width 8 height 8
click at [71, 106] on div "A ✕" at bounding box center [71, 104] width 12 height 9
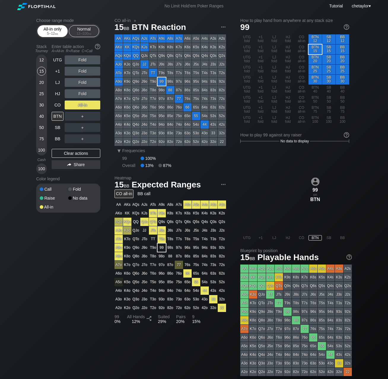
click at [57, 33] on span "bb" at bounding box center [56, 33] width 3 height 4
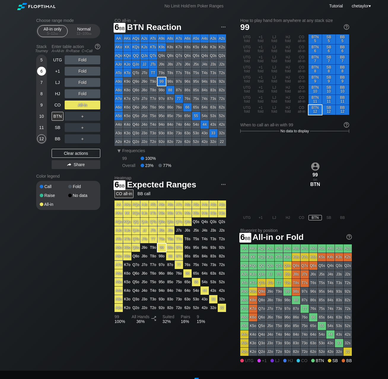
click at [44, 71] on div "6" at bounding box center [41, 71] width 9 height 9
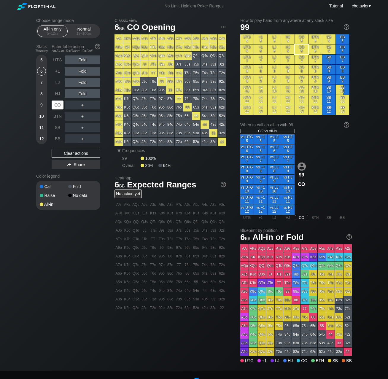
click at [58, 103] on div "CO" at bounding box center [58, 104] width 12 height 9
click at [66, 153] on div "Clear actions" at bounding box center [76, 153] width 49 height 9
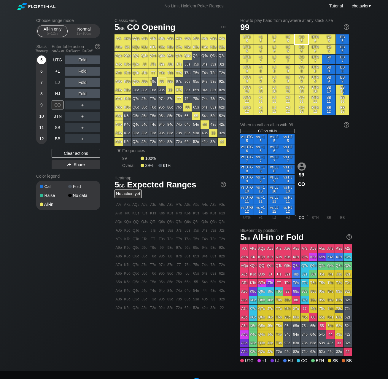
click at [41, 61] on div "5" at bounding box center [41, 59] width 9 height 9
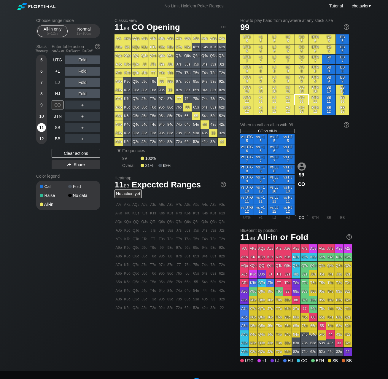
click at [41, 127] on div "11" at bounding box center [41, 127] width 9 height 9
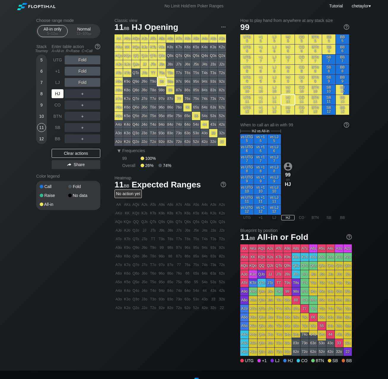
click at [60, 91] on div "HJ" at bounding box center [58, 93] width 12 height 9
click at [67, 152] on div "Clear actions" at bounding box center [76, 153] width 49 height 9
click at [59, 83] on div "LJ" at bounding box center [58, 82] width 12 height 9
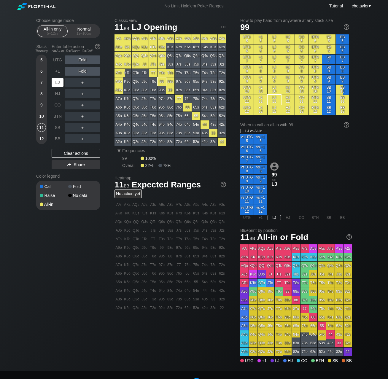
click at [59, 83] on div "LJ" at bounding box center [58, 82] width 12 height 9
click at [56, 139] on div "BB" at bounding box center [58, 138] width 12 height 9
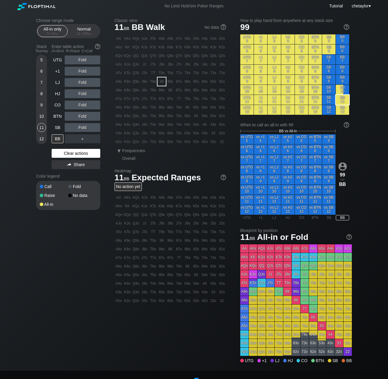
click at [67, 152] on div "Clear actions" at bounding box center [76, 153] width 49 height 9
click at [169, 109] on div "86o" at bounding box center [170, 107] width 8 height 8
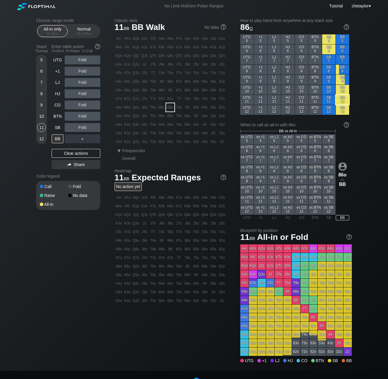
click at [169, 109] on div "86o" at bounding box center [170, 107] width 8 height 8
click at [71, 82] on div "A ✕" at bounding box center [71, 82] width 12 height 9
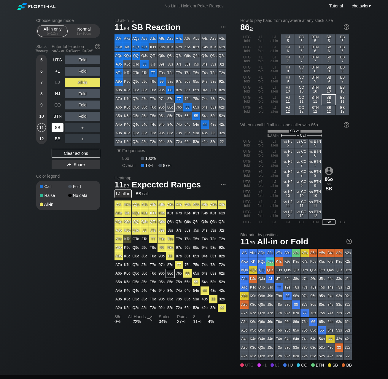
click at [56, 127] on div "SB" at bounding box center [58, 127] width 12 height 9
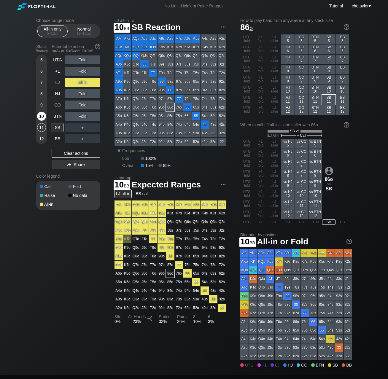
click at [42, 117] on div "10" at bounding box center [41, 116] width 9 height 9
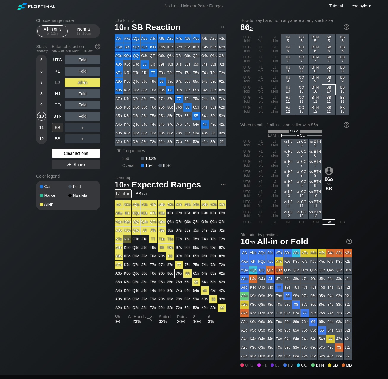
click at [76, 153] on div "Clear actions" at bounding box center [76, 153] width 49 height 9
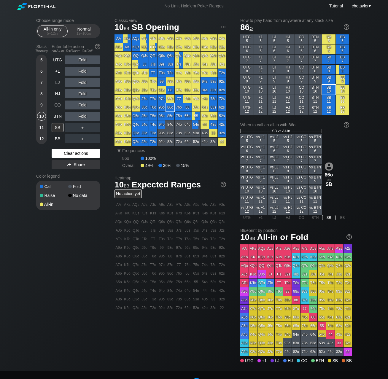
click at [76, 153] on div "Clear actions" at bounding box center [76, 153] width 49 height 9
click at [143, 38] on div "AJs" at bounding box center [144, 38] width 8 height 8
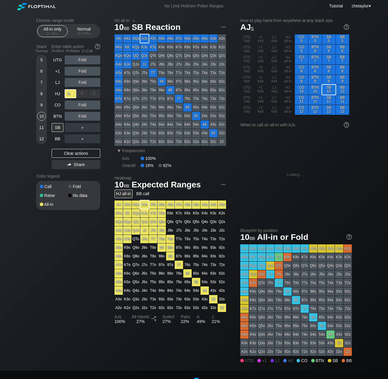
click at [72, 93] on div "A ✕" at bounding box center [71, 93] width 12 height 9
